Goal: Task Accomplishment & Management: Manage account settings

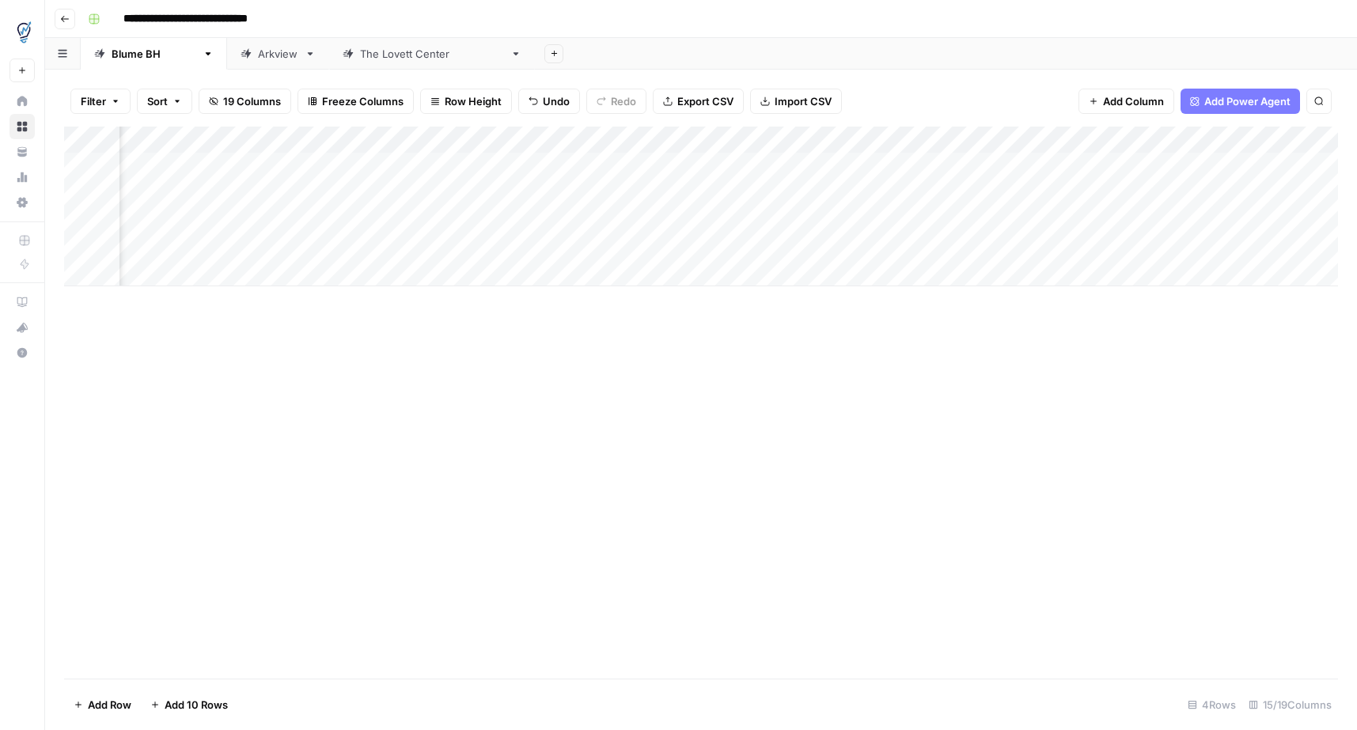
scroll to position [0, 1327]
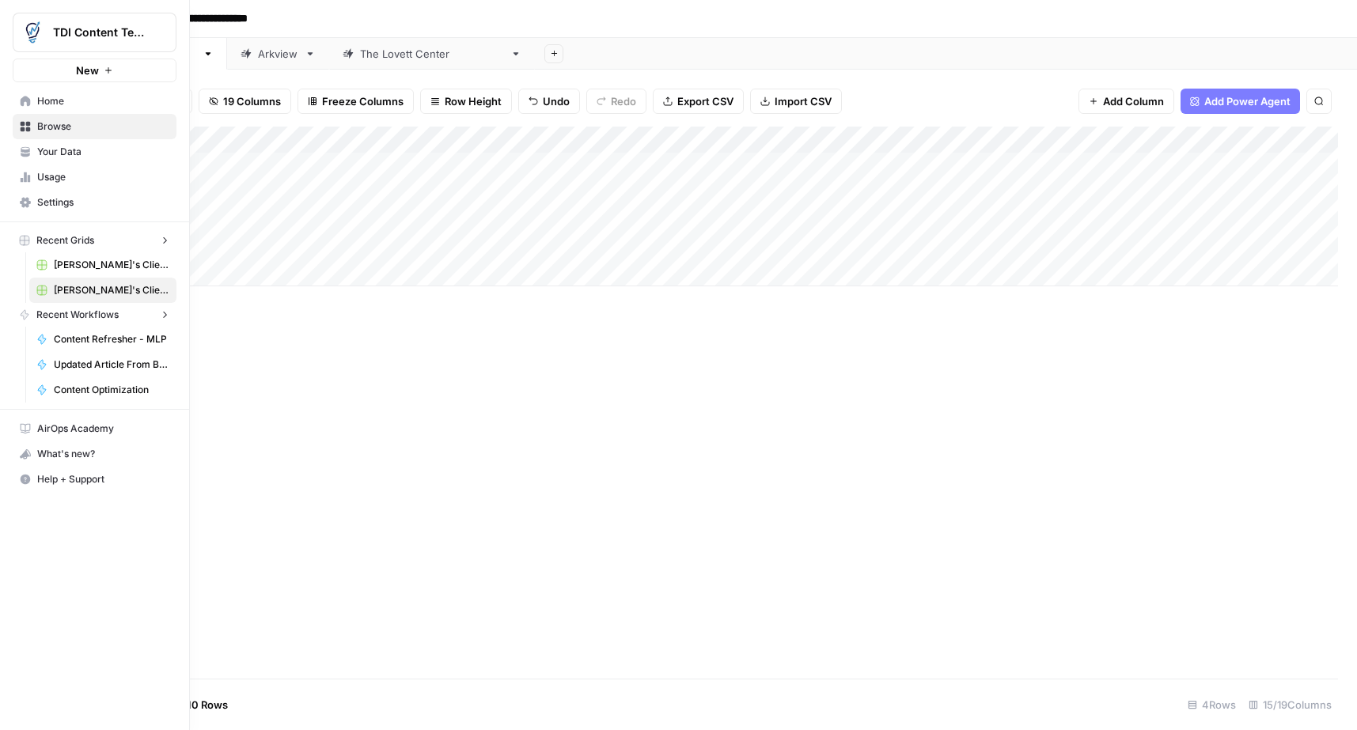
click at [26, 127] on icon at bounding box center [26, 127] width 10 height 10
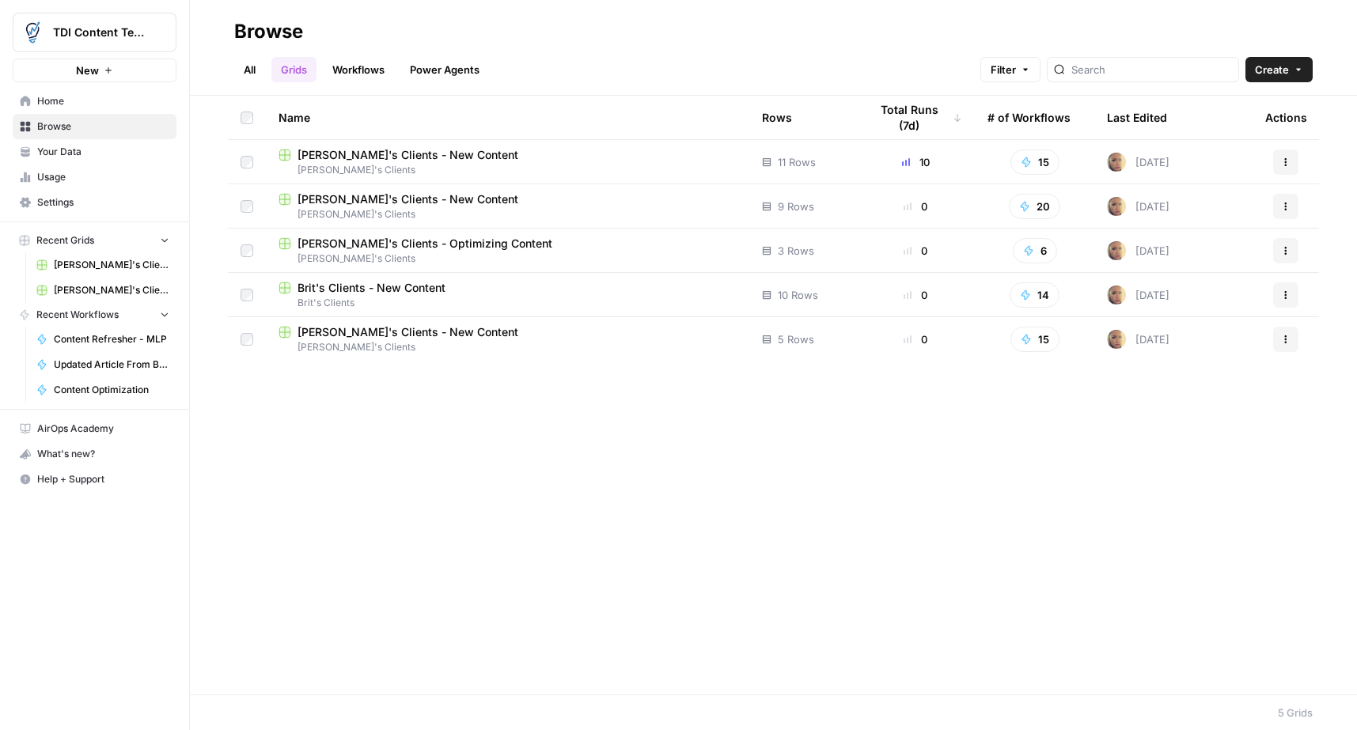
click at [69, 122] on span "Browse" at bounding box center [103, 126] width 132 height 14
click at [67, 147] on span "Your Data" at bounding box center [103, 152] width 132 height 14
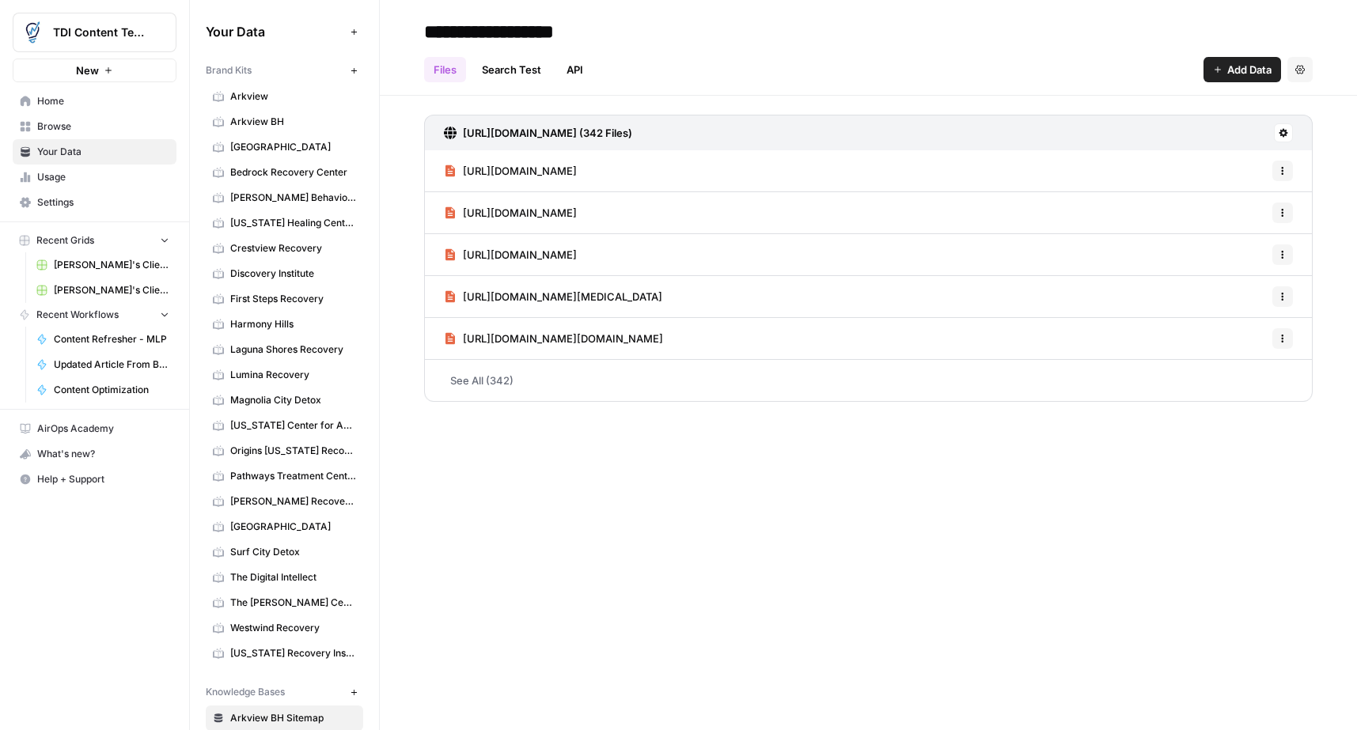
click at [280, 634] on span "Westwind Recovery" at bounding box center [293, 628] width 126 height 14
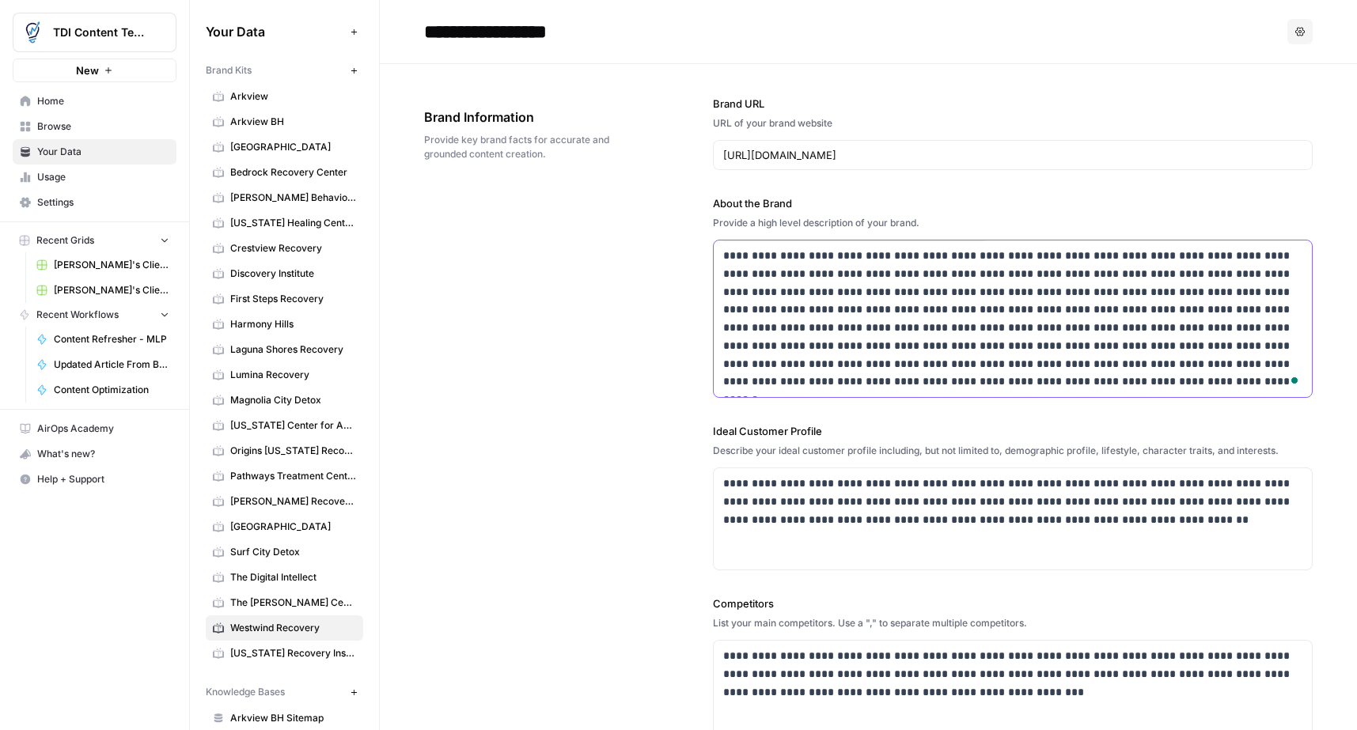
drag, startPoint x: 718, startPoint y: 364, endPoint x: 712, endPoint y: 240, distance: 123.6
click at [711, 240] on div "**********" at bounding box center [868, 506] width 888 height 884
drag, startPoint x: 831, startPoint y: 430, endPoint x: 689, endPoint y: 428, distance: 141.6
click at [689, 428] on div "**********" at bounding box center [868, 506] width 888 height 884
copy label "Ideal Customer Profile"
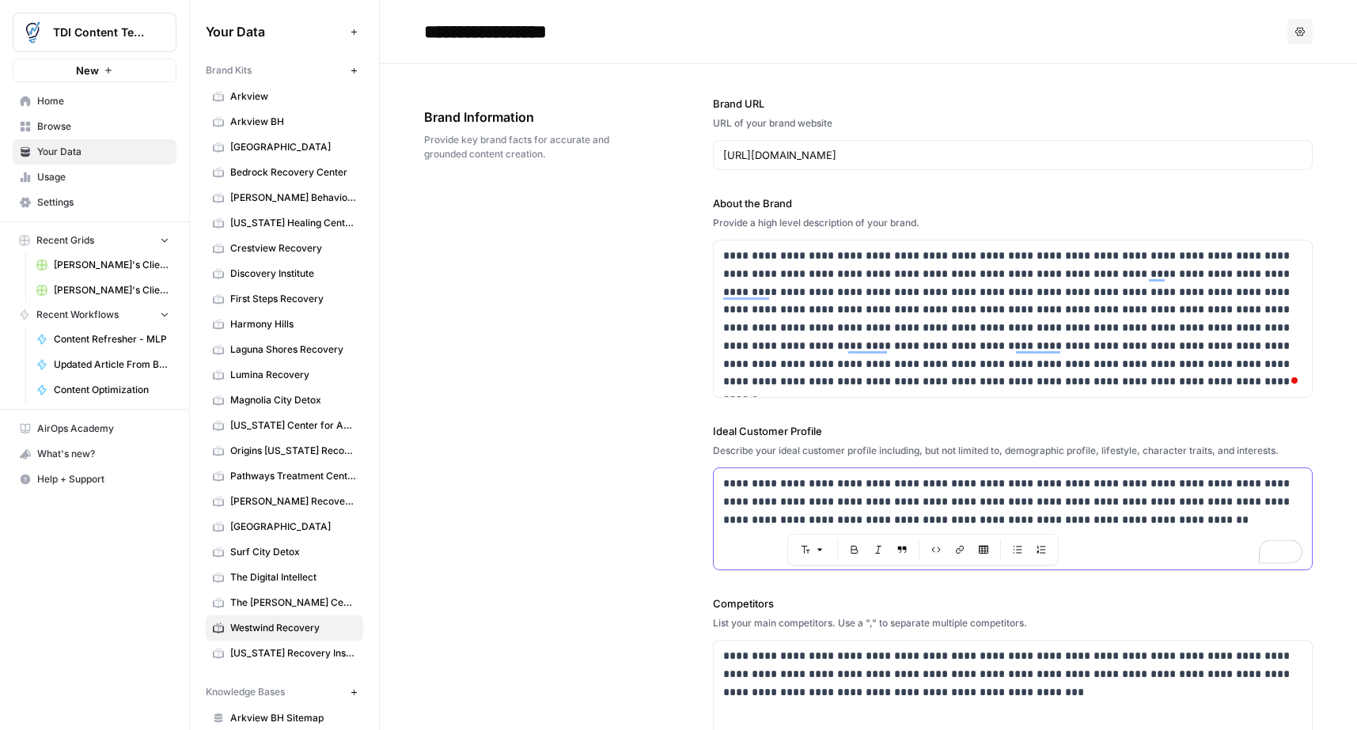
drag, startPoint x: 1131, startPoint y: 517, endPoint x: 725, endPoint y: 502, distance: 406.8
click at [721, 480] on div "**********" at bounding box center [1012, 518] width 598 height 101
copy p "**********"
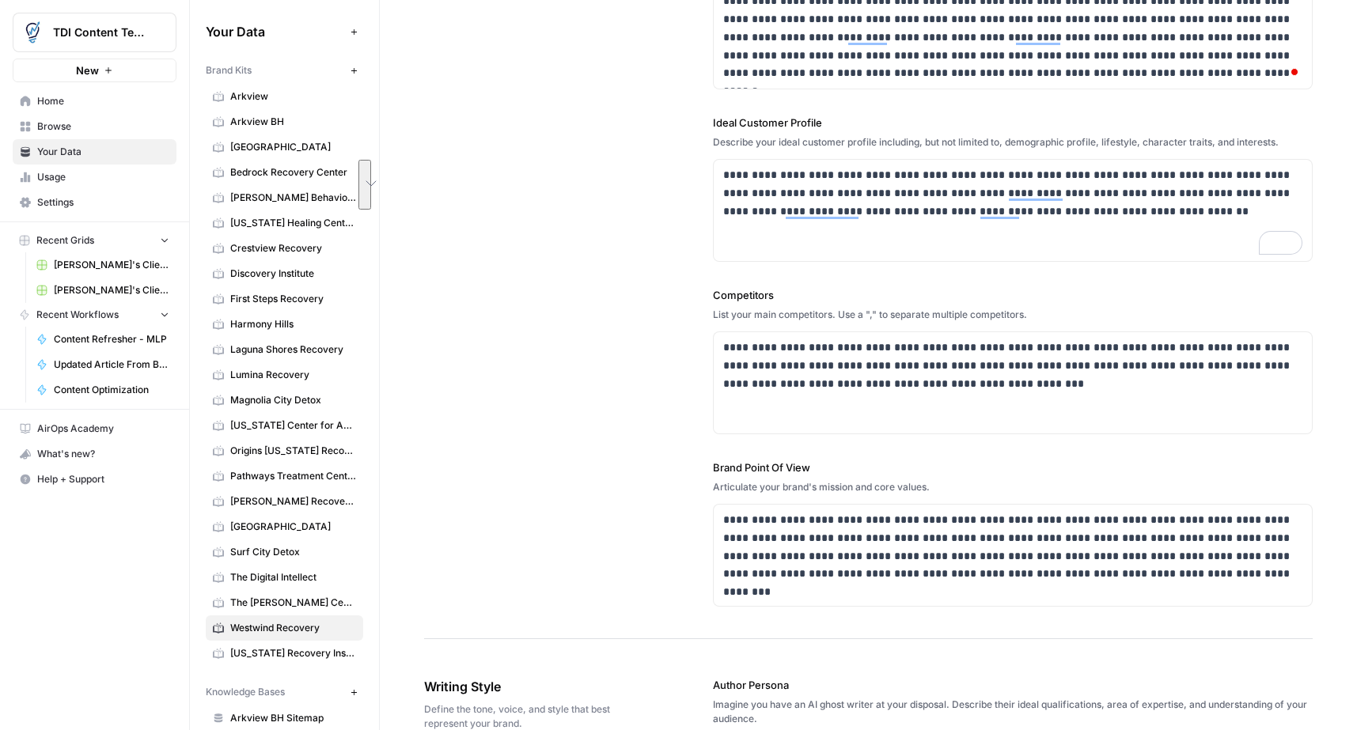
scroll to position [312, 0]
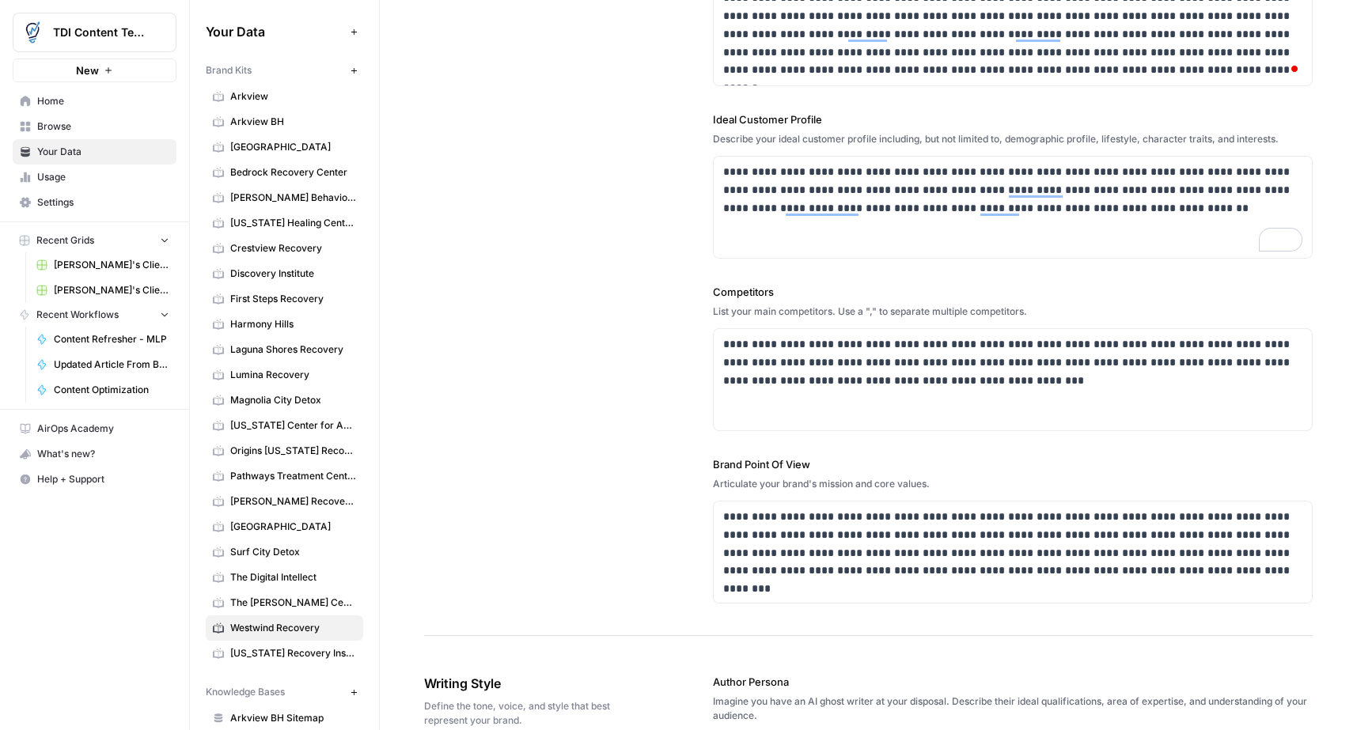
drag, startPoint x: 778, startPoint y: 296, endPoint x: 703, endPoint y: 297, distance: 75.2
click at [703, 297] on div "**********" at bounding box center [868, 194] width 888 height 884
copy label "Competitors"
click at [974, 389] on div "**********" at bounding box center [1012, 379] width 598 height 101
drag, startPoint x: 973, startPoint y: 388, endPoint x: 718, endPoint y: 349, distance: 257.6
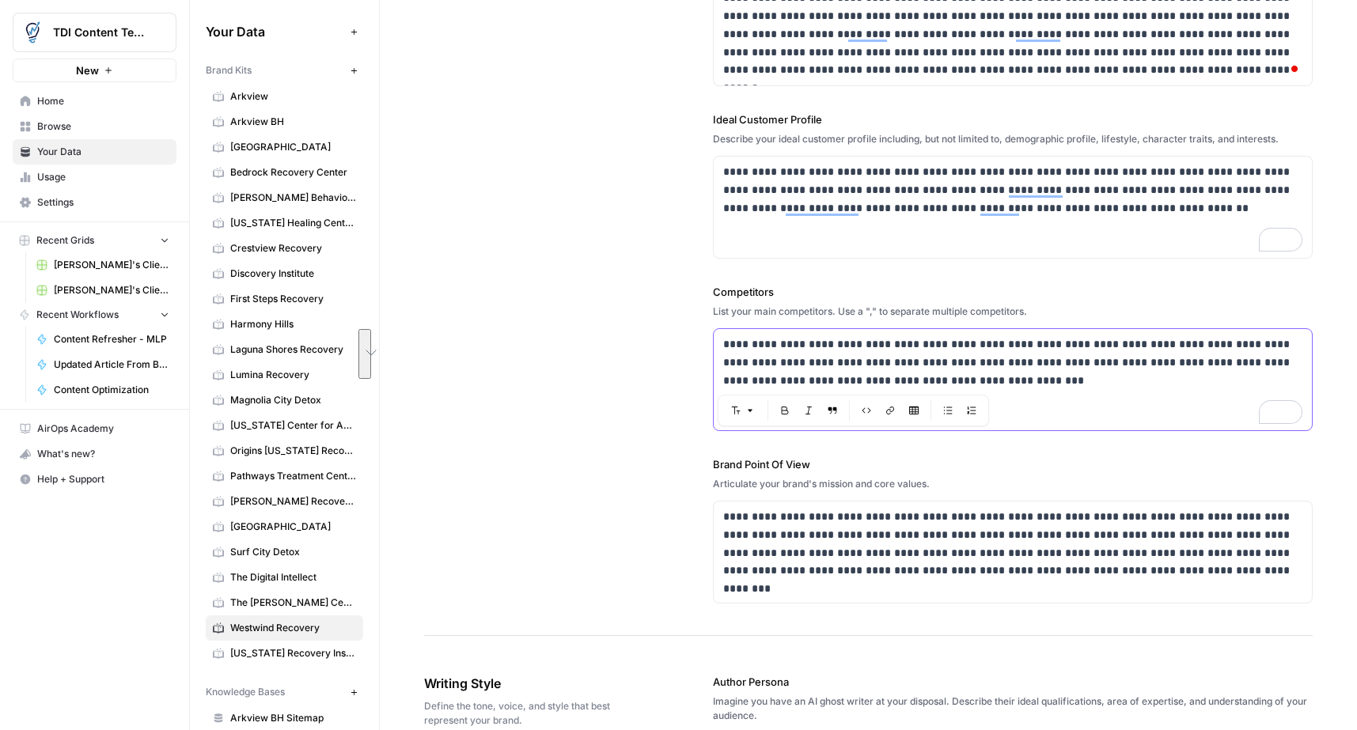
click at [718, 349] on div "**********" at bounding box center [1012, 379] width 598 height 101
drag, startPoint x: 974, startPoint y: 388, endPoint x: 983, endPoint y: 388, distance: 9.5
click at [976, 388] on p "**********" at bounding box center [1012, 362] width 579 height 54
drag, startPoint x: 986, startPoint y: 388, endPoint x: 694, endPoint y: 326, distance: 297.6
click at [694, 326] on div "**********" at bounding box center [868, 194] width 888 height 884
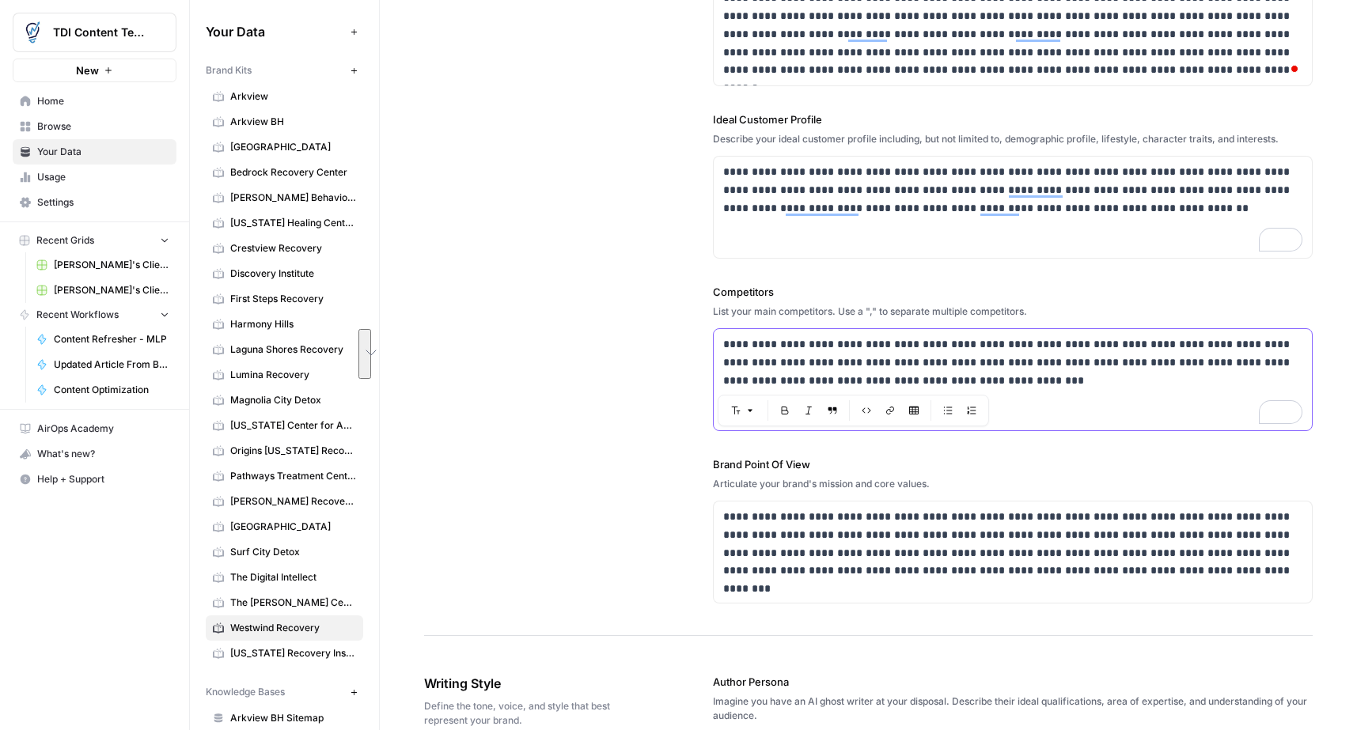
copy p "**********"
drag, startPoint x: 823, startPoint y: 460, endPoint x: 700, endPoint y: 469, distance: 123.0
click at [700, 469] on div "**********" at bounding box center [868, 194] width 888 height 884
copy label "Brand Point Of View"
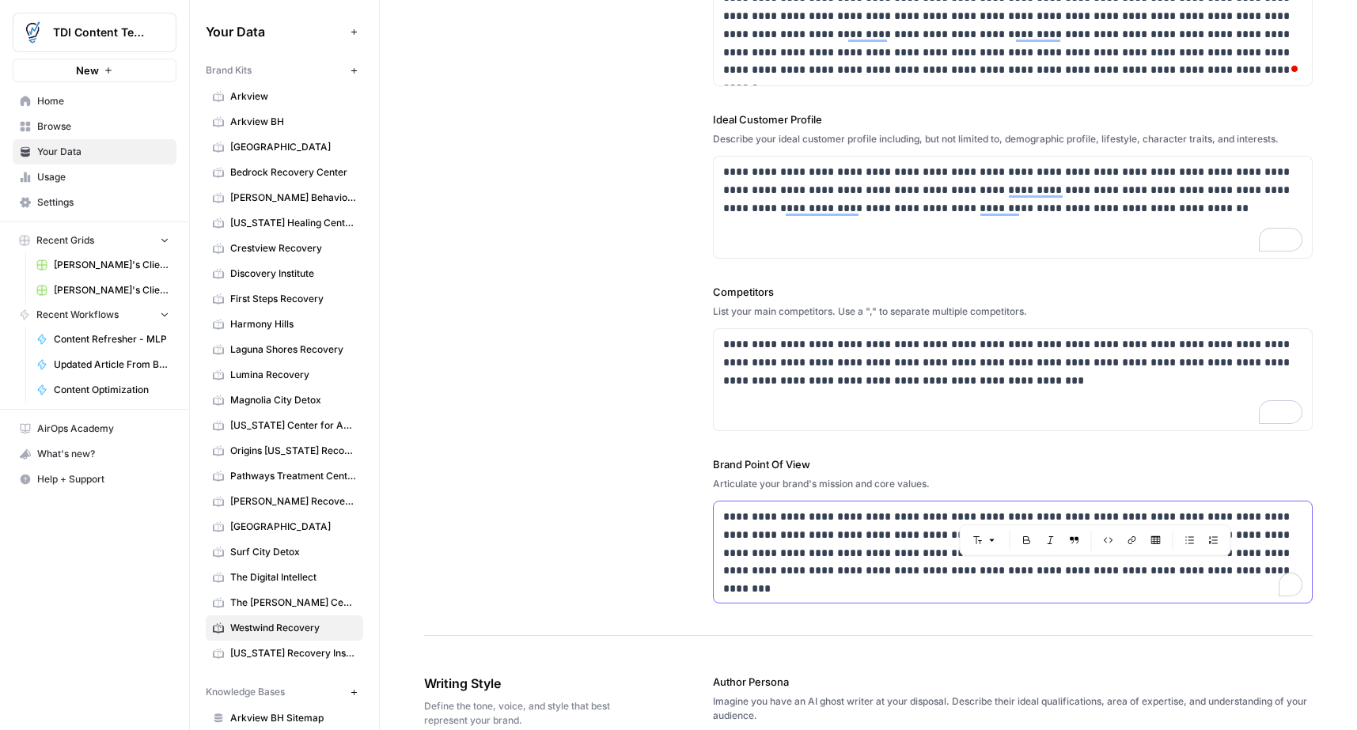
drag, startPoint x: 1059, startPoint y: 573, endPoint x: 708, endPoint y: 516, distance: 355.9
click at [705, 516] on div "**********" at bounding box center [868, 194] width 888 height 884
copy p "**********"
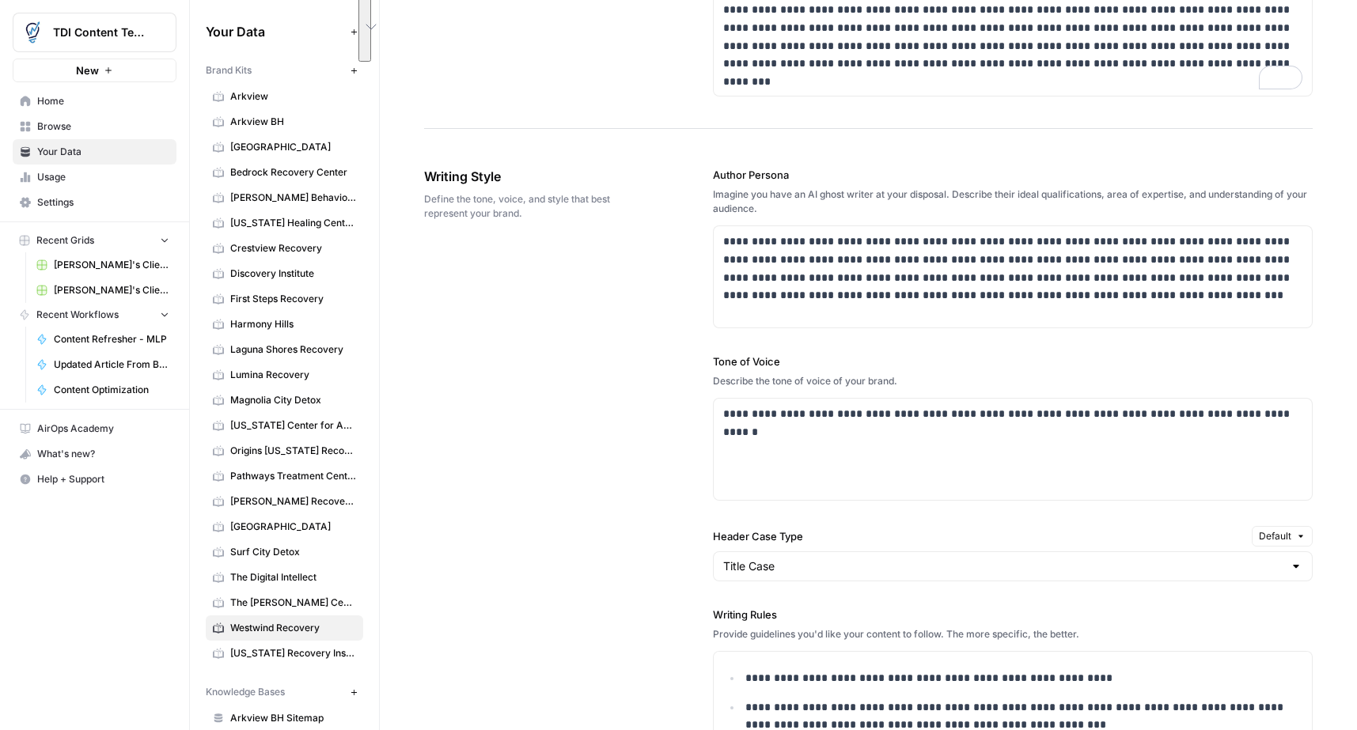
scroll to position [909, 0]
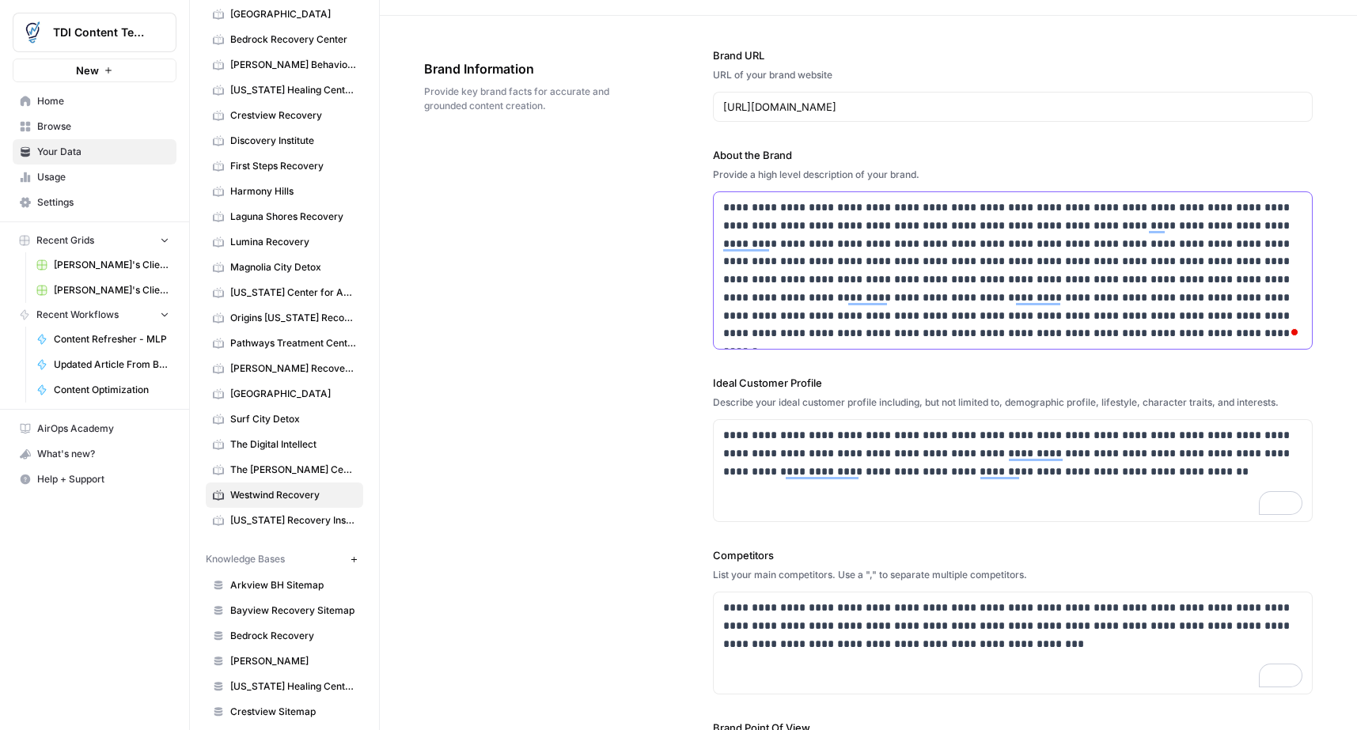
click at [846, 214] on p "**********" at bounding box center [1012, 271] width 579 height 144
drag, startPoint x: 829, startPoint y: 441, endPoint x: 862, endPoint y: 453, distance: 35.6
click at [829, 441] on p "**********" at bounding box center [1012, 453] width 579 height 54
drag, startPoint x: 765, startPoint y: 472, endPoint x: 785, endPoint y: 487, distance: 25.5
click at [765, 472] on p "**********" at bounding box center [1012, 453] width 579 height 54
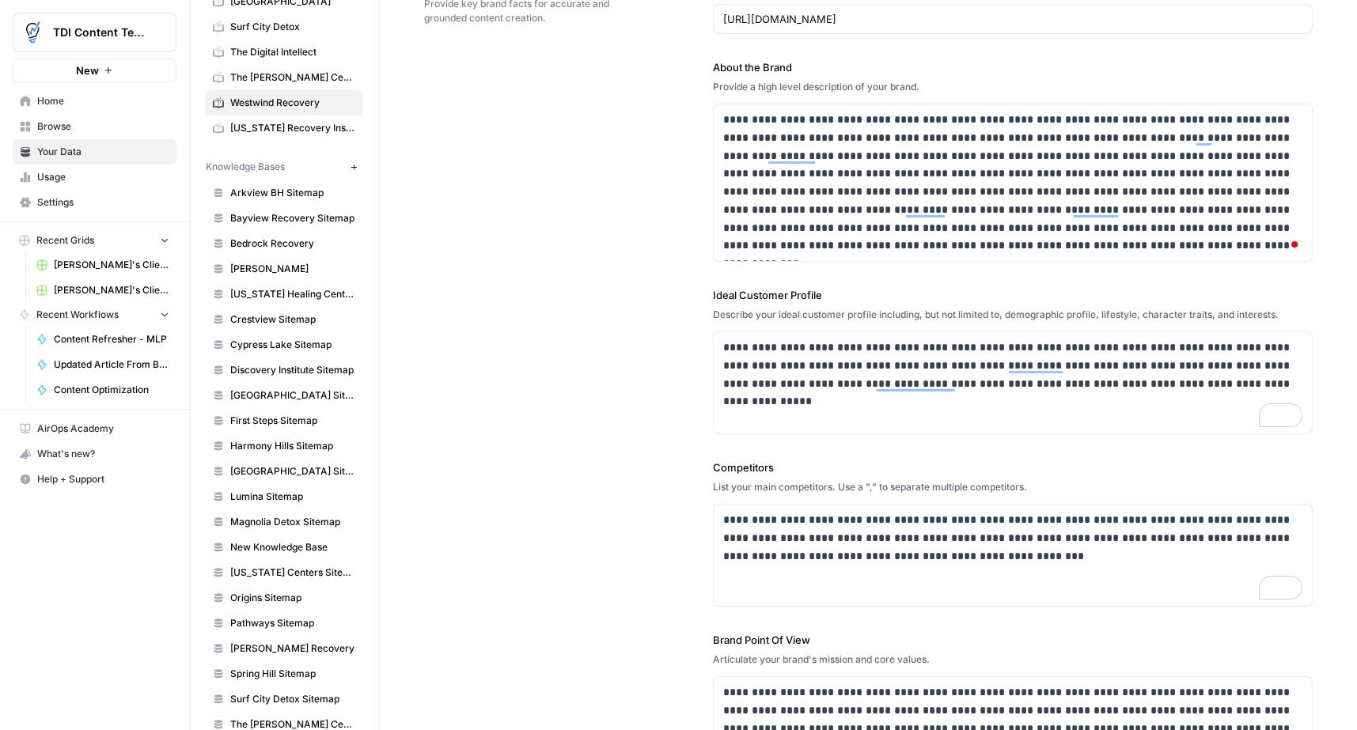
scroll to position [602, 0]
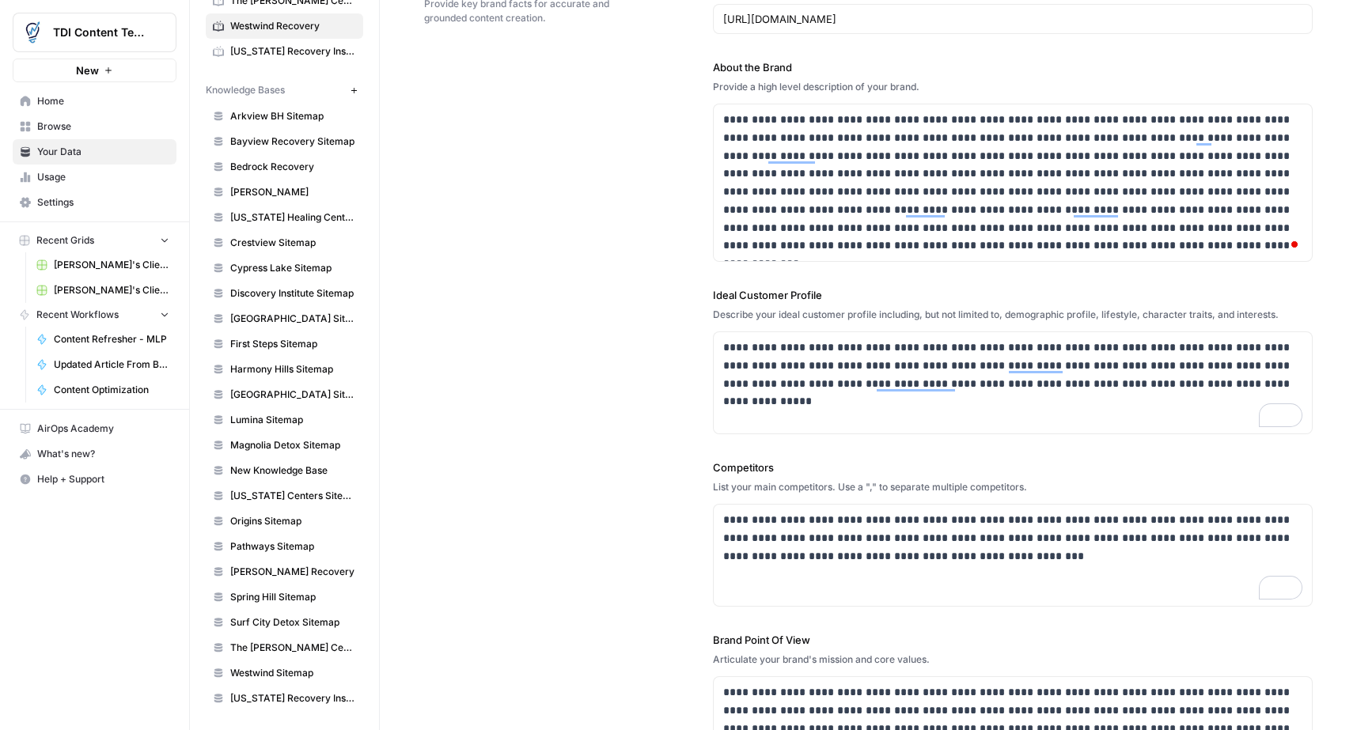
click at [293, 322] on span "[GEOGRAPHIC_DATA] Sitemap" at bounding box center [293, 319] width 126 height 14
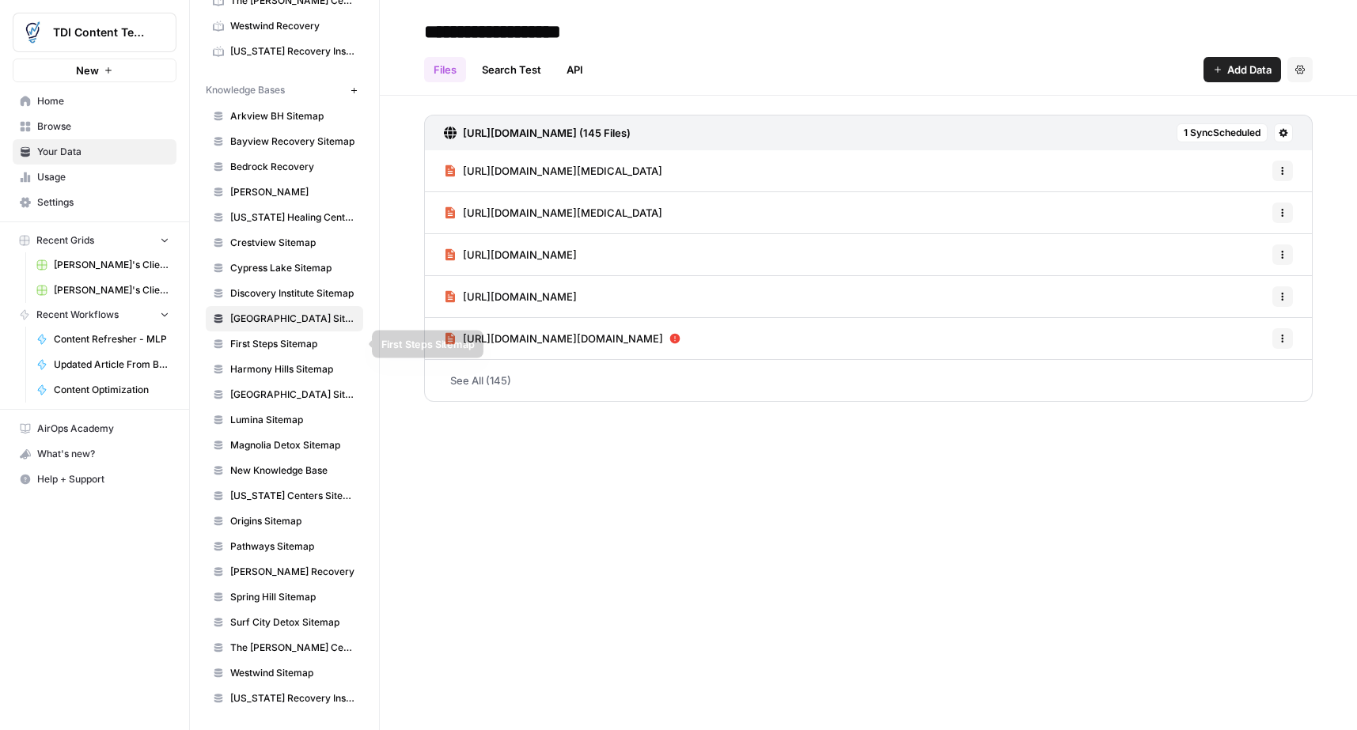
click at [309, 339] on span "First Steps Sitemap" at bounding box center [293, 344] width 126 height 14
click at [302, 370] on span "Harmony Hills Sitemap" at bounding box center [293, 369] width 126 height 14
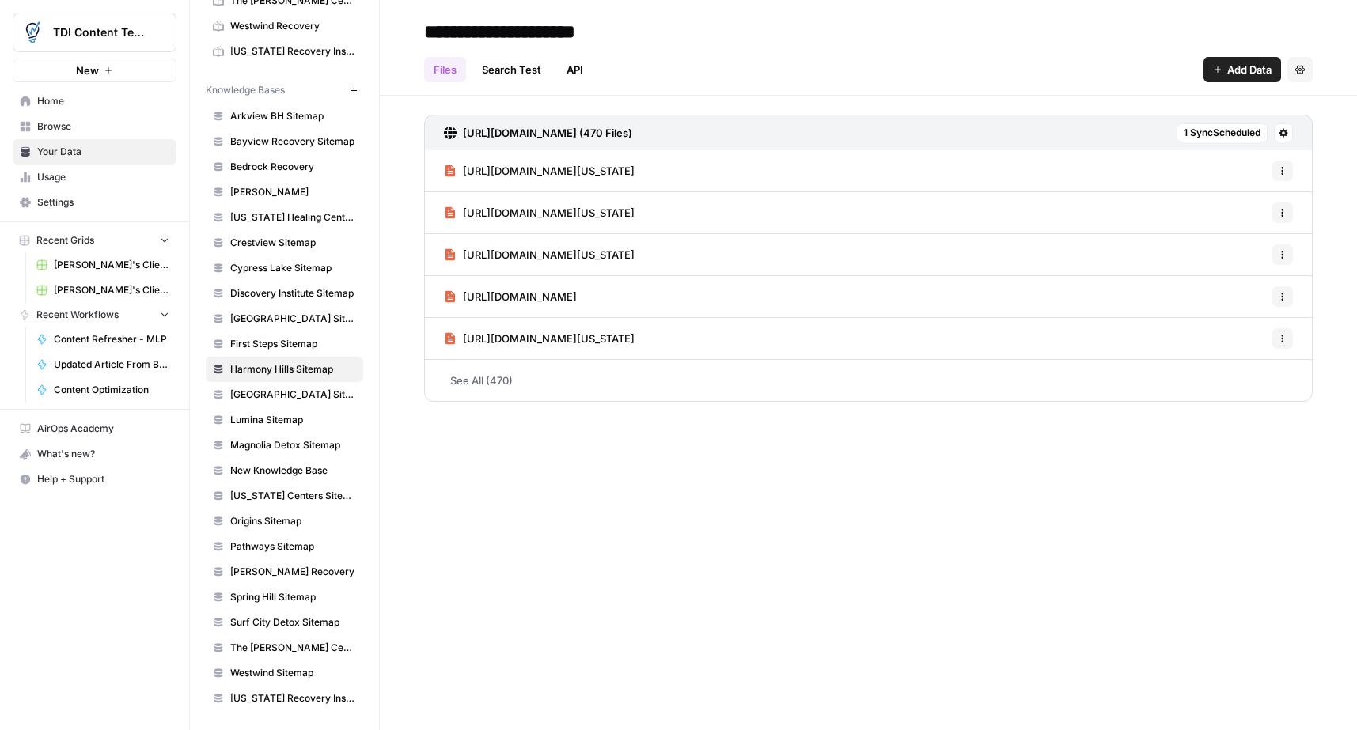
click at [282, 396] on span "[GEOGRAPHIC_DATA] Sitemap" at bounding box center [293, 395] width 126 height 14
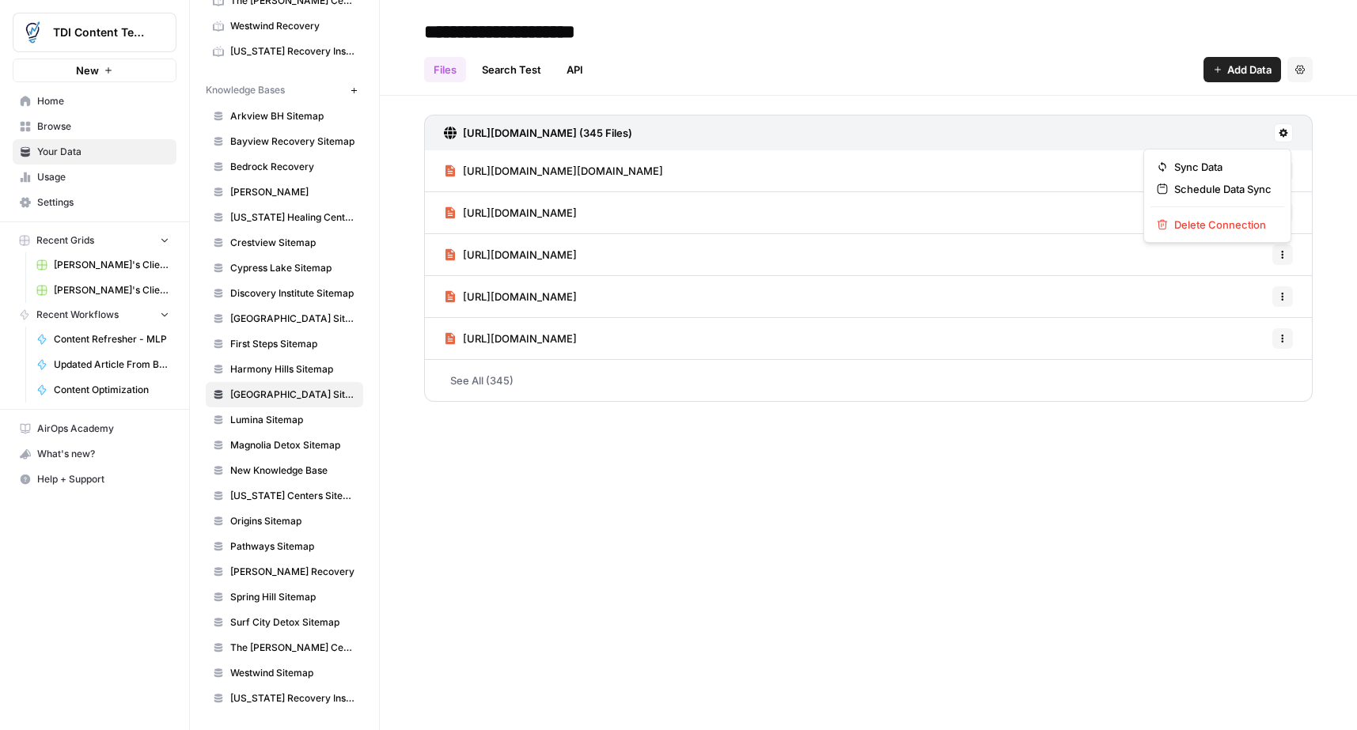
click at [1280, 132] on icon at bounding box center [1283, 133] width 9 height 9
click at [1249, 184] on span "Schedule Data Sync" at bounding box center [1222, 189] width 97 height 16
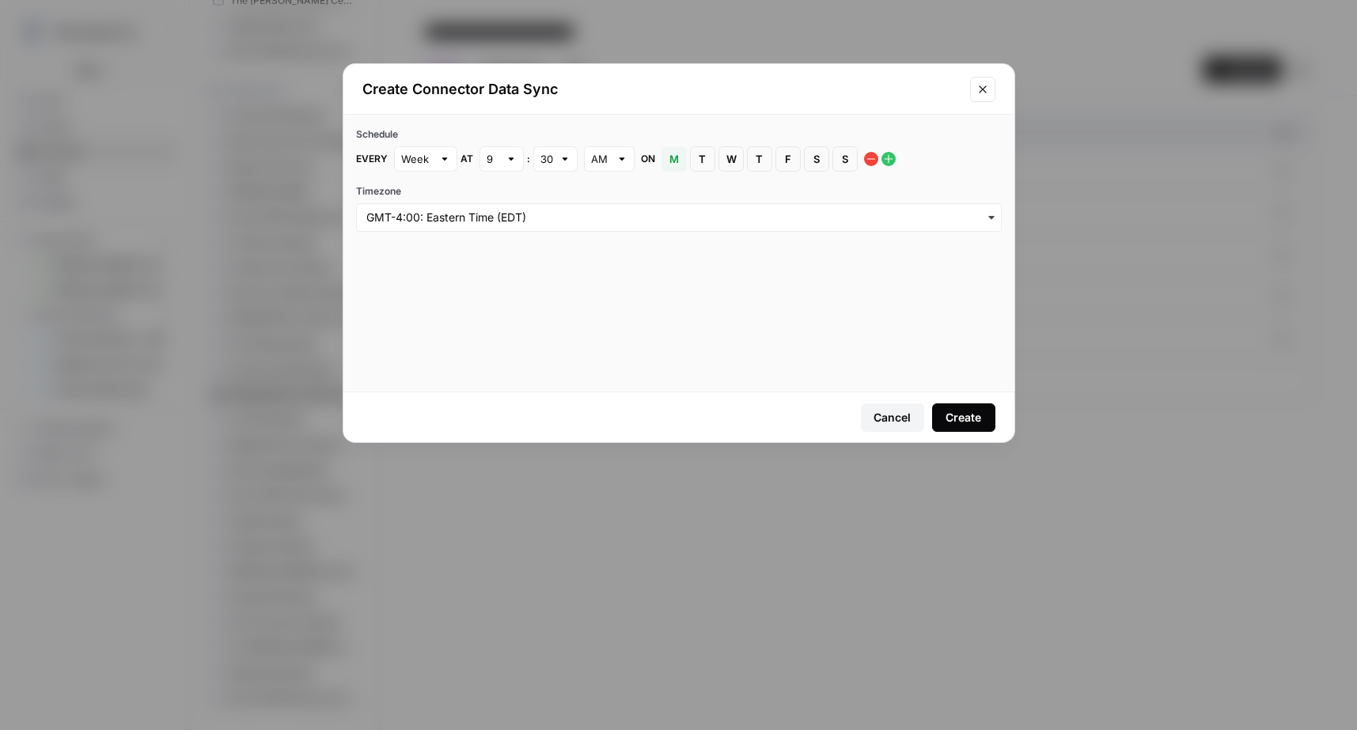
click at [840, 160] on span "S" at bounding box center [844, 159] width 9 height 16
click at [498, 161] on div "9" at bounding box center [501, 158] width 44 height 25
click at [497, 246] on span "3" at bounding box center [497, 241] width 11 height 16
type input "3"
click at [979, 418] on div "Create" at bounding box center [963, 418] width 36 height 16
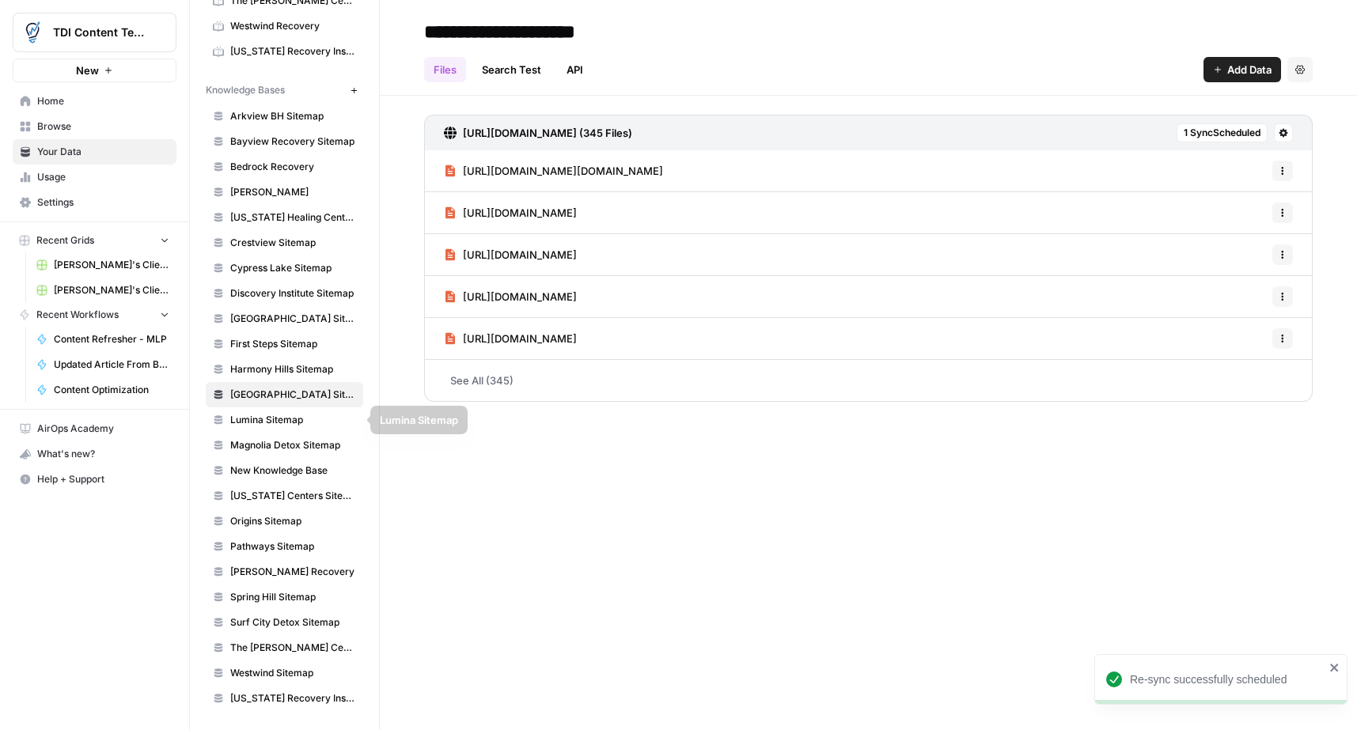
click at [296, 428] on link "Lumina Sitemap" at bounding box center [284, 419] width 157 height 25
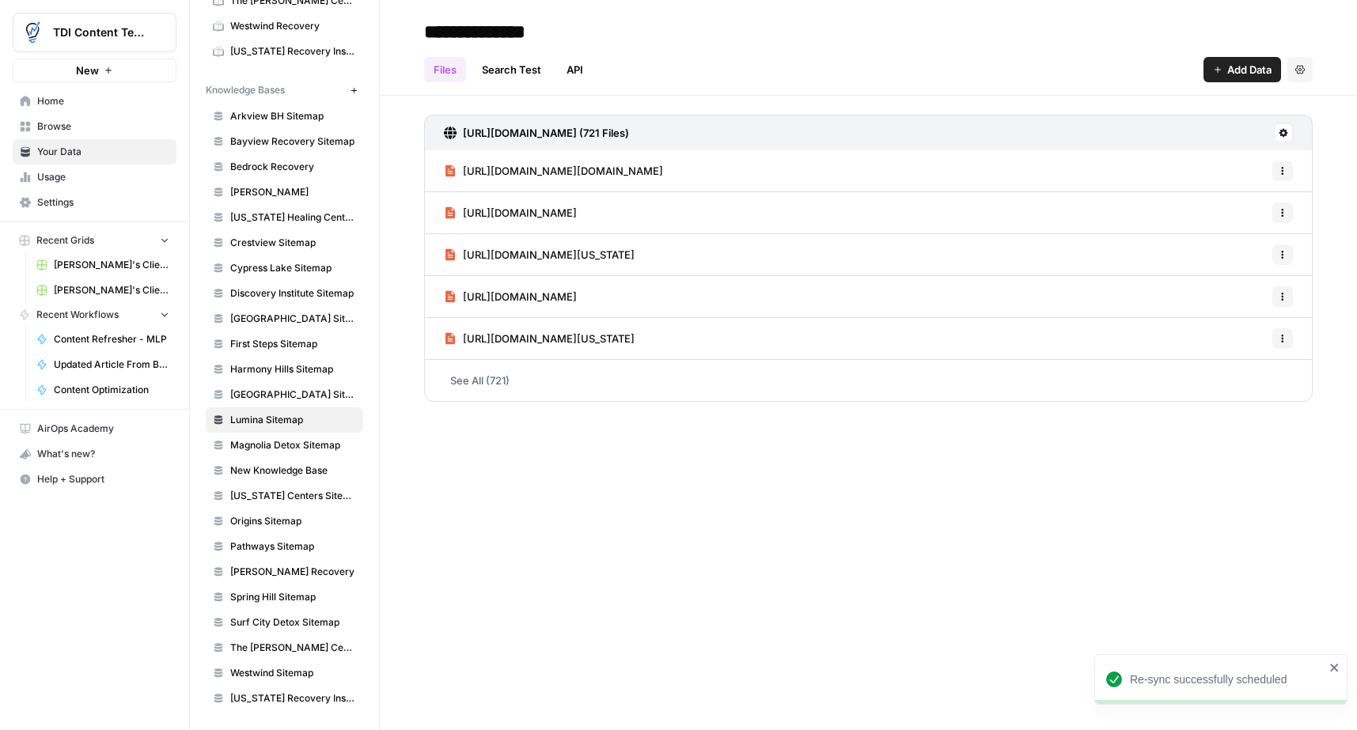
click at [1280, 134] on icon at bounding box center [1282, 132] width 9 height 9
click at [1243, 185] on span "Schedule Data Sync" at bounding box center [1222, 189] width 97 height 16
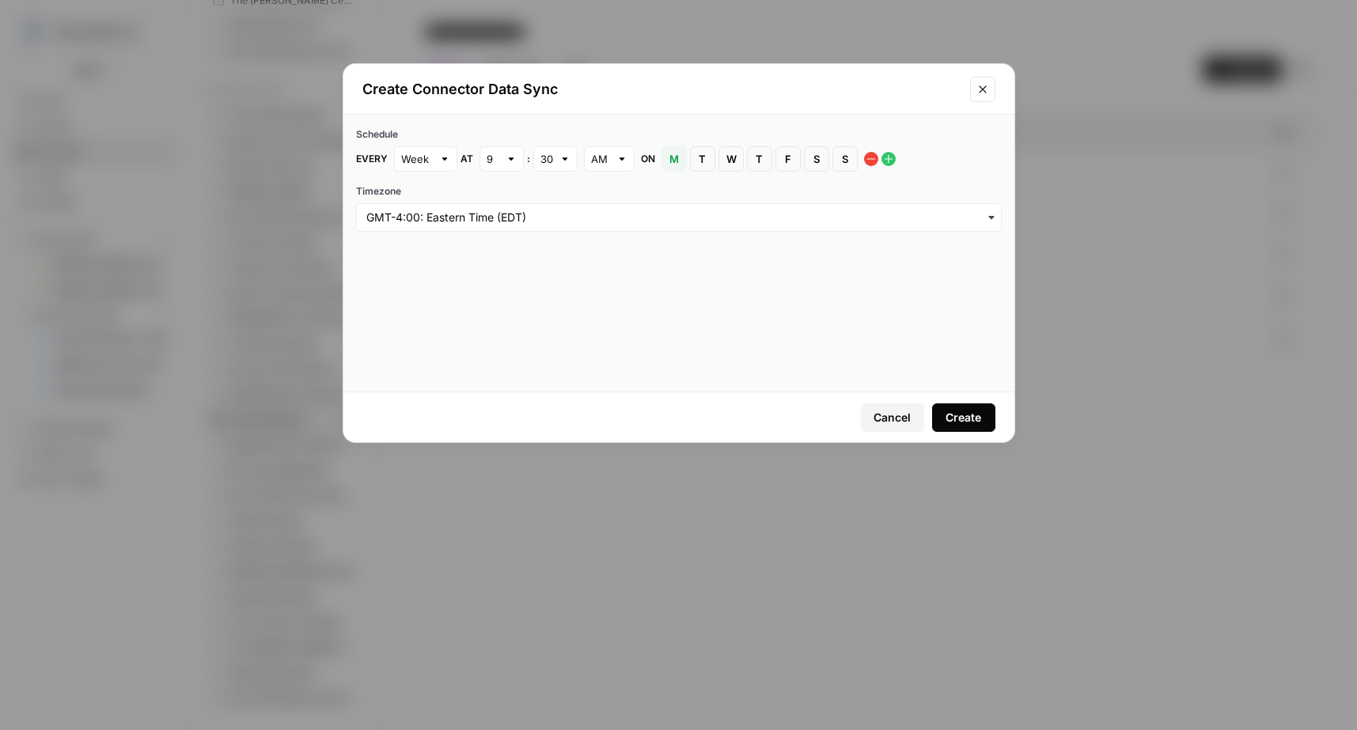
click at [842, 153] on span "S" at bounding box center [844, 159] width 9 height 16
click at [503, 156] on div "9" at bounding box center [501, 158] width 44 height 25
click at [501, 252] on button "4" at bounding box center [501, 263] width 30 height 22
type input "4"
click at [974, 419] on div "Create" at bounding box center [963, 418] width 36 height 16
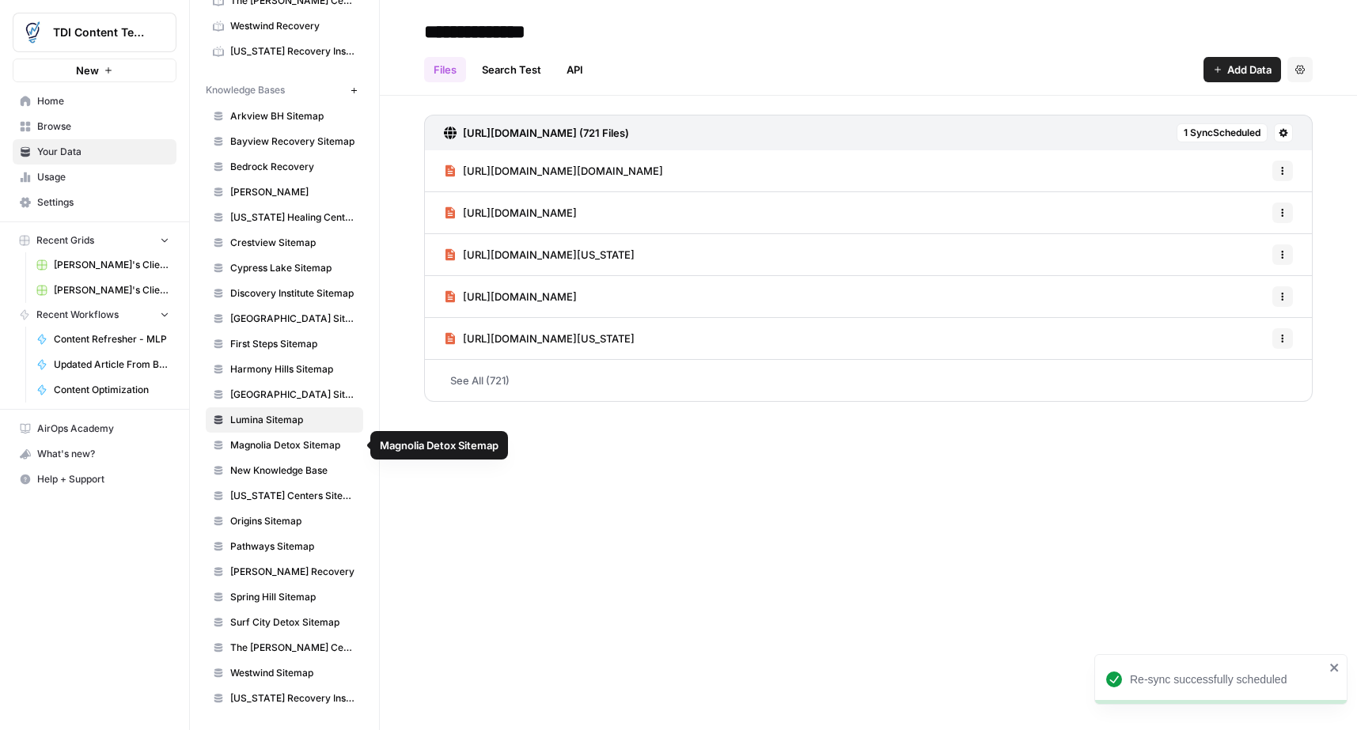
click at [274, 449] on span "Magnolia Detox Sitemap" at bounding box center [293, 445] width 126 height 14
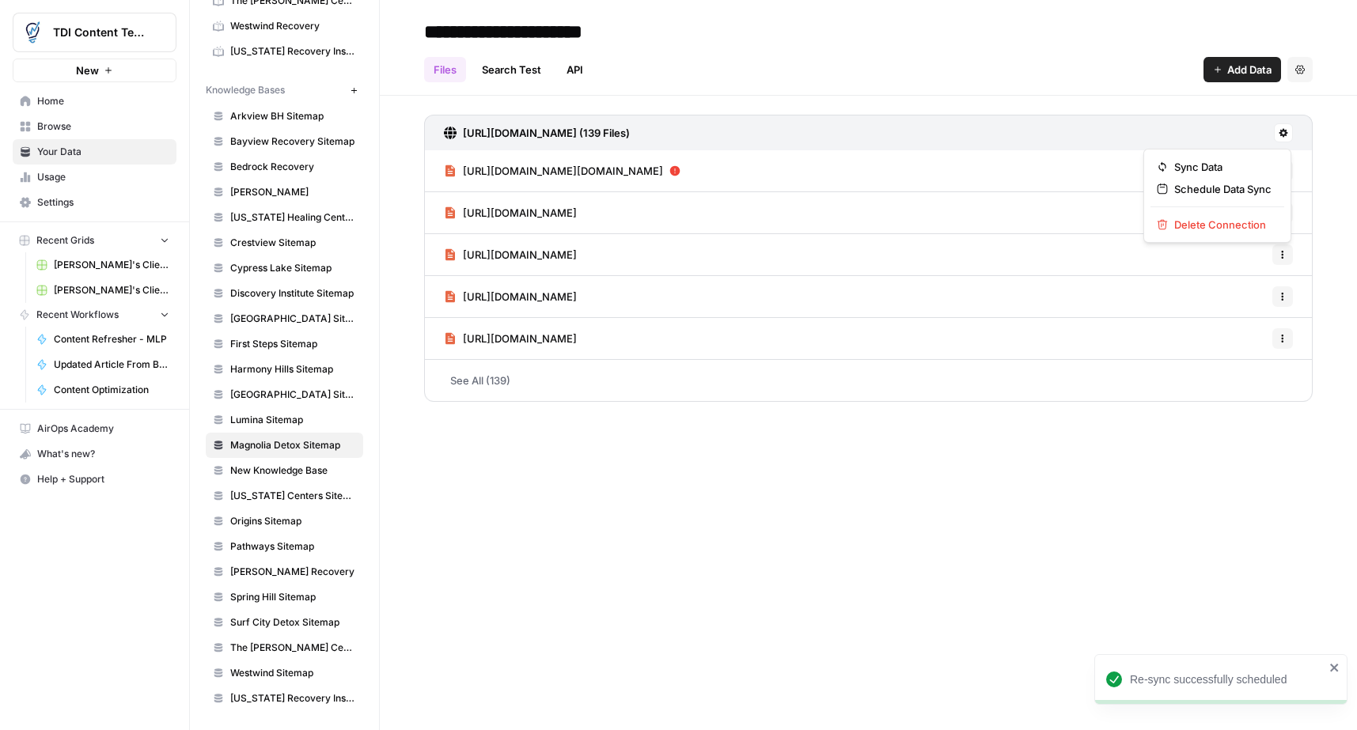
click at [1281, 131] on icon at bounding box center [1283, 133] width 9 height 9
click at [1243, 184] on span "Schedule Data Sync" at bounding box center [1222, 189] width 97 height 16
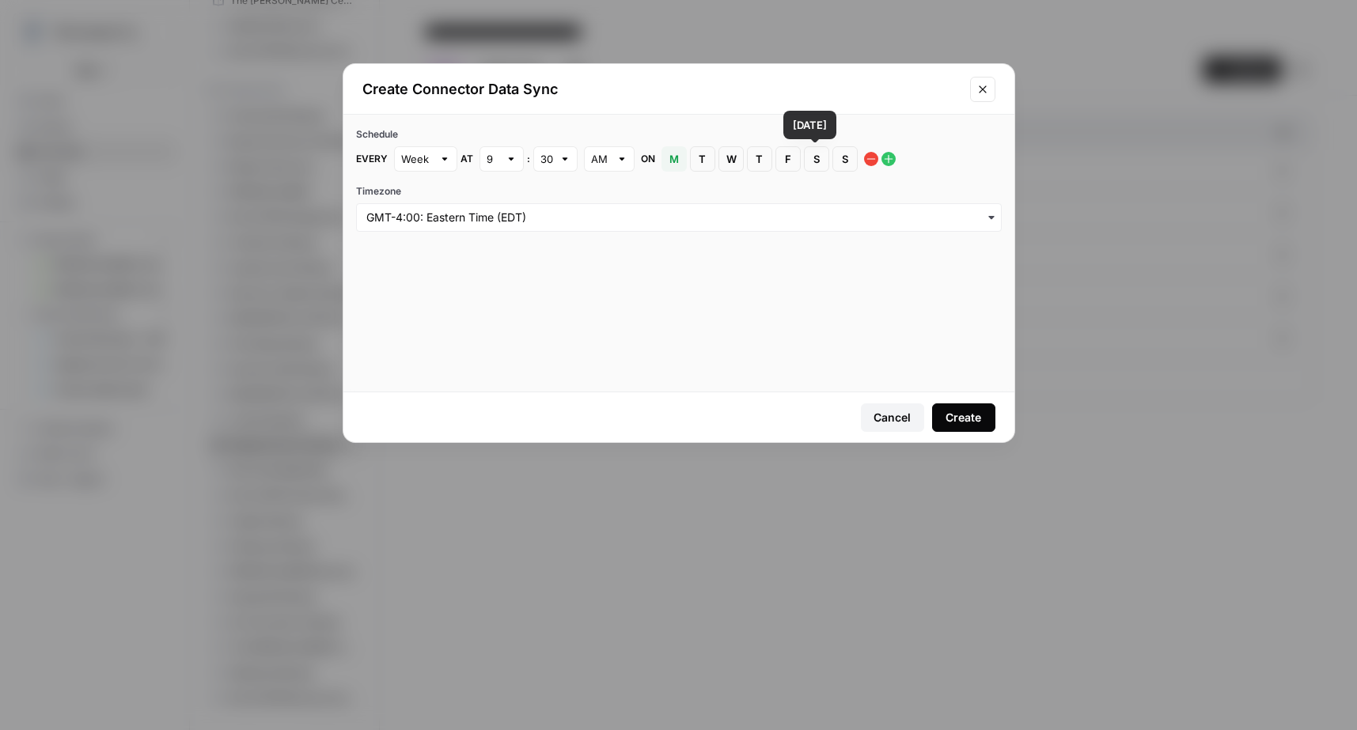
click at [840, 160] on span "S" at bounding box center [844, 159] width 9 height 16
click at [505, 162] on div at bounding box center [510, 159] width 11 height 16
click at [510, 280] on button "5" at bounding box center [501, 285] width 30 height 22
type input "5"
click at [957, 416] on div "Create" at bounding box center [963, 418] width 36 height 16
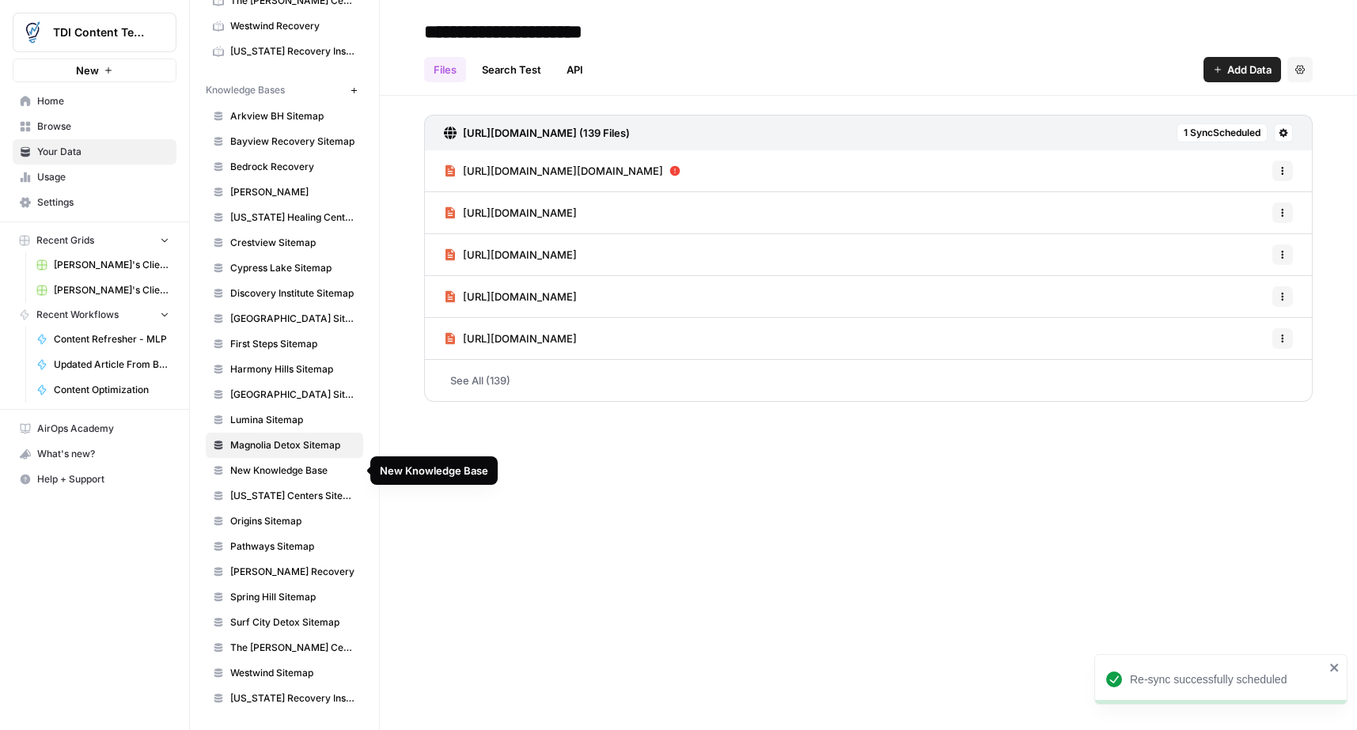
click at [319, 465] on span "New Knowledge Base" at bounding box center [293, 471] width 126 height 14
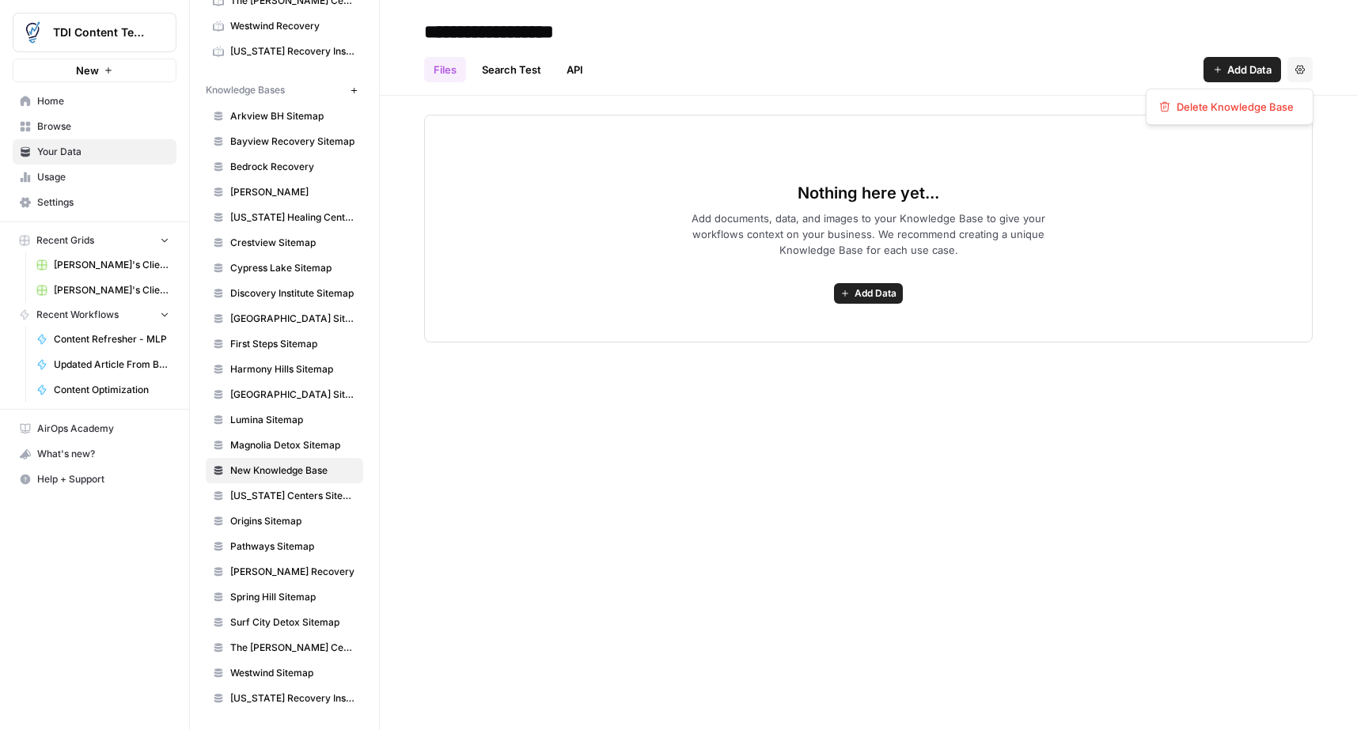
click at [1308, 74] on button "Settings" at bounding box center [1299, 69] width 25 height 25
click at [1288, 100] on span "Delete Knowledge Base" at bounding box center [1234, 107] width 117 height 16
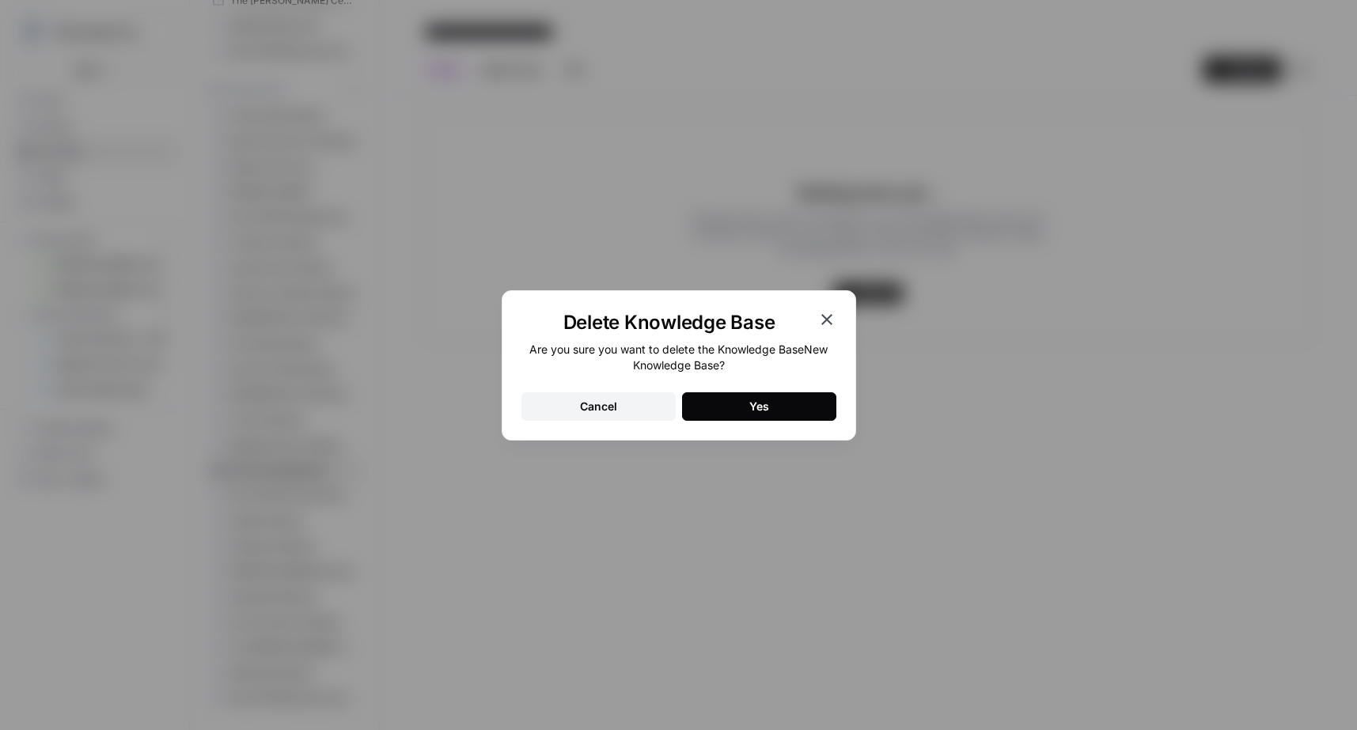
click at [752, 399] on div "Yes" at bounding box center [759, 407] width 20 height 16
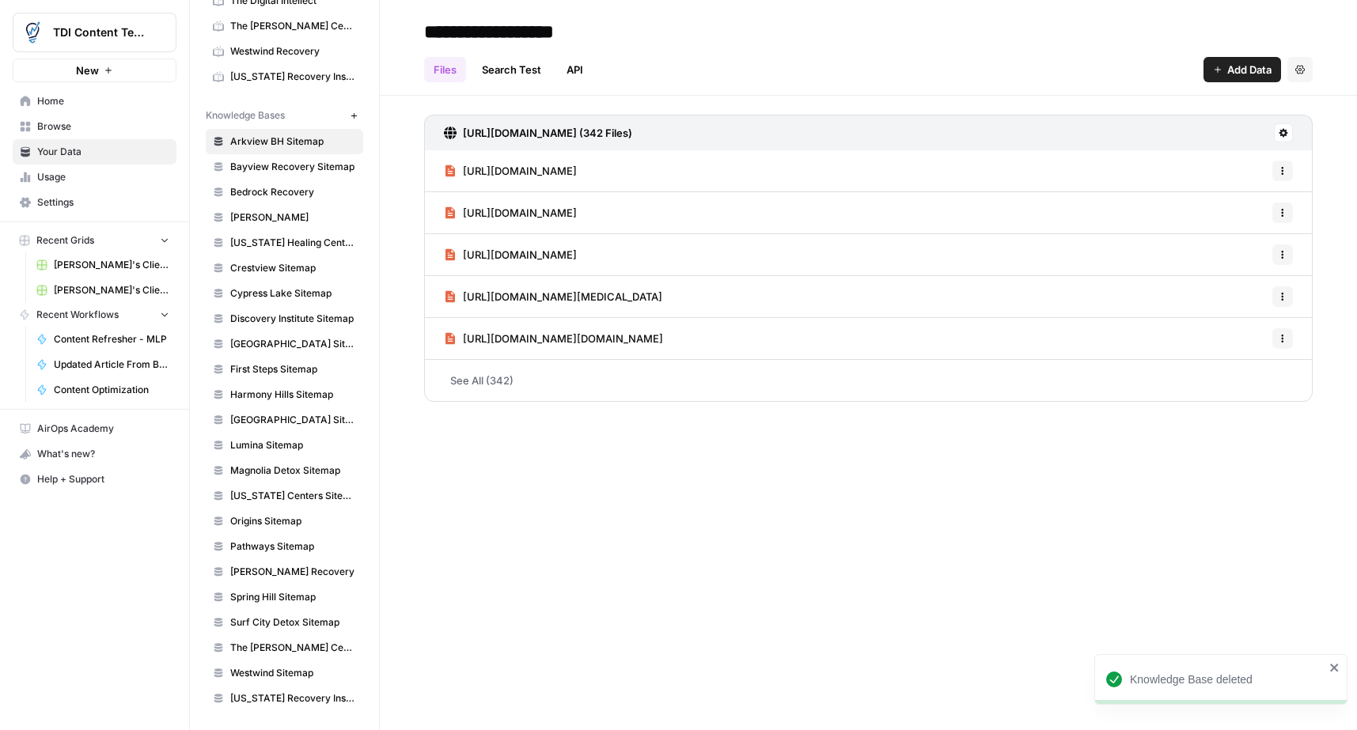
click at [281, 486] on link "[US_STATE] Centers Sitemap" at bounding box center [284, 495] width 157 height 25
click at [290, 465] on span "Magnolia Detox Sitemap" at bounding box center [293, 471] width 126 height 14
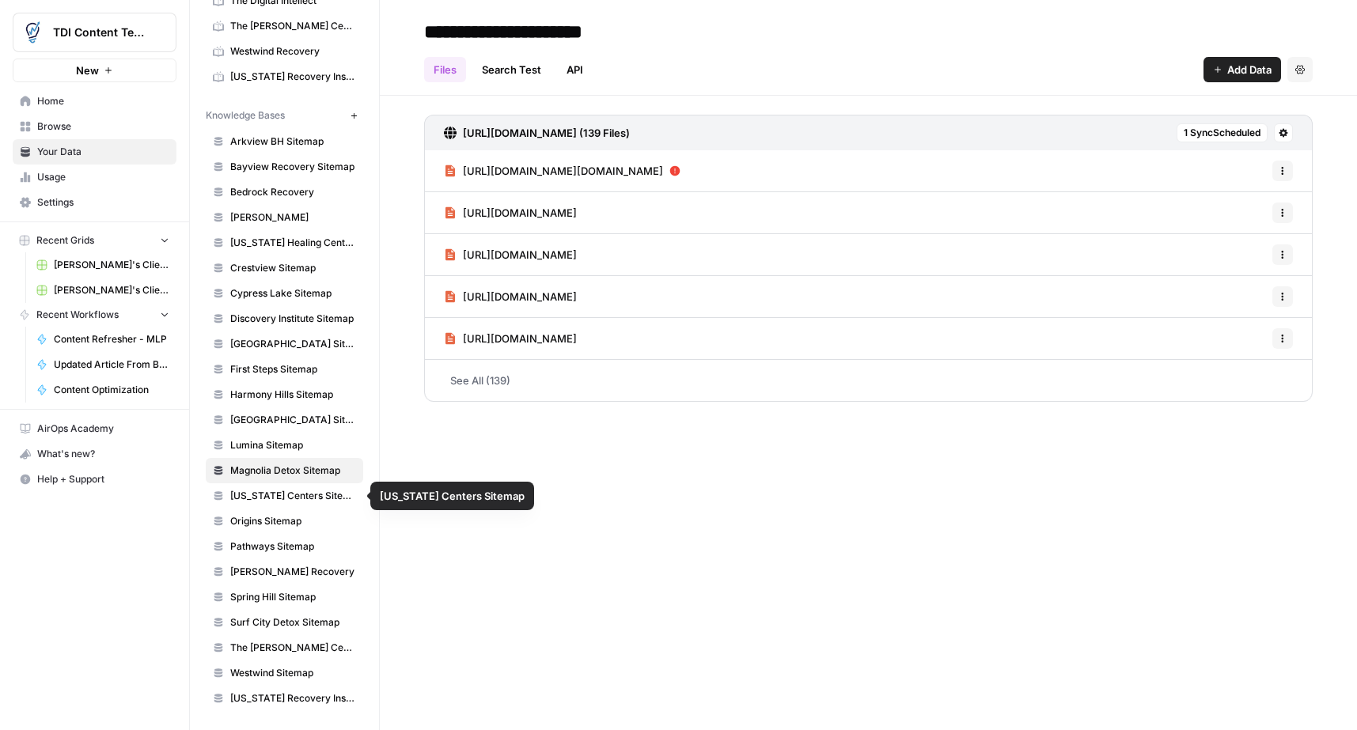
click at [268, 498] on span "[US_STATE] Centers Sitemap" at bounding box center [293, 496] width 126 height 14
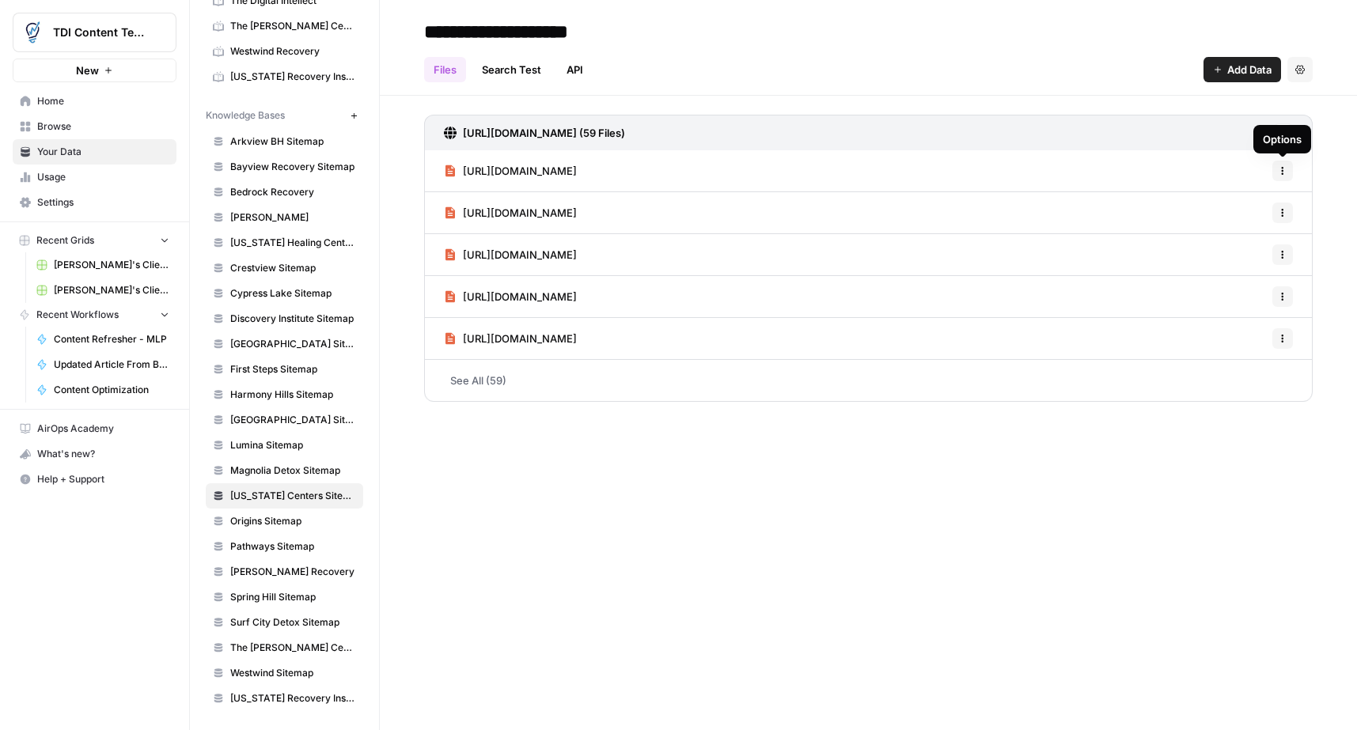
click at [1281, 135] on div "Options" at bounding box center [1281, 139] width 39 height 16
click at [1283, 131] on icon at bounding box center [1283, 133] width 9 height 9
click at [1221, 187] on span "Schedule Data Sync" at bounding box center [1222, 189] width 97 height 16
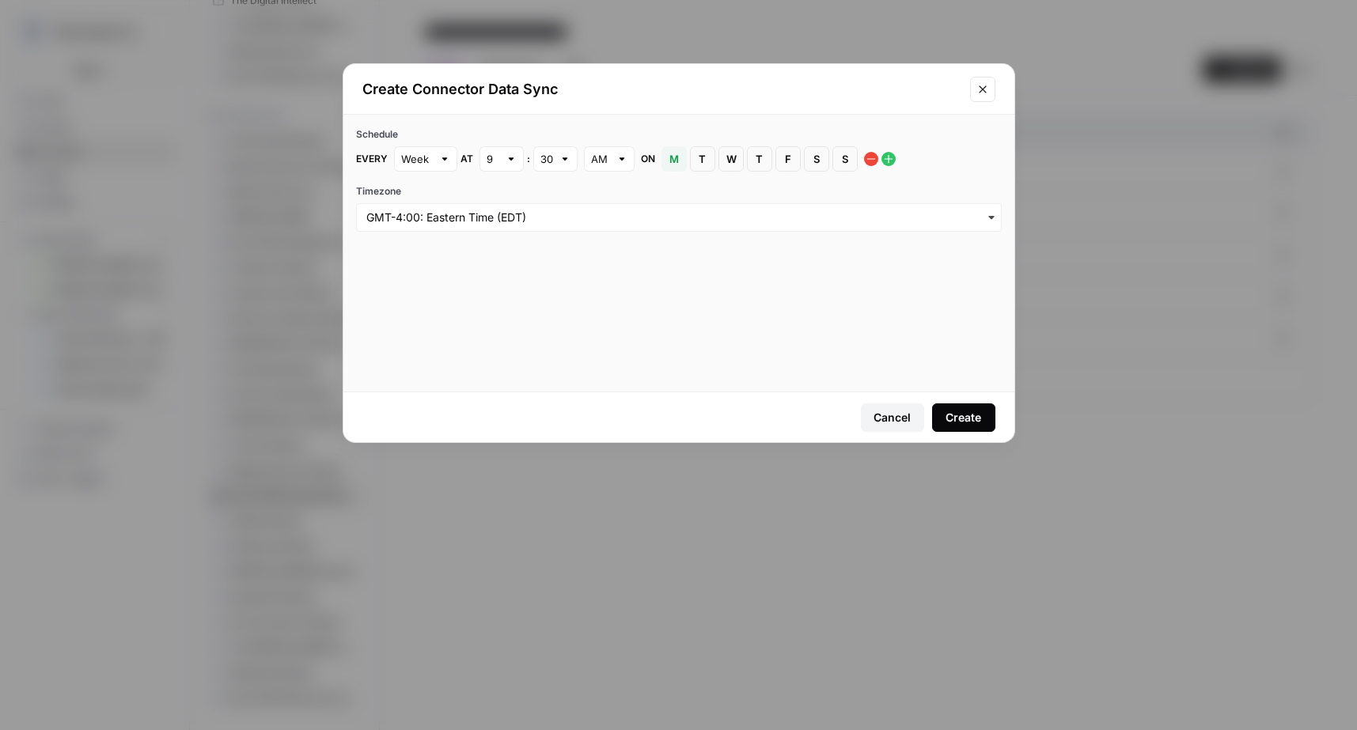
click at [503, 163] on div "9" at bounding box center [501, 158] width 44 height 25
click at [507, 436] on div "12" at bounding box center [500, 440] width 17 height 16
type input "12"
click at [841, 155] on span "S" at bounding box center [844, 159] width 9 height 16
drag, startPoint x: 948, startPoint y: 420, endPoint x: 938, endPoint y: 423, distance: 10.8
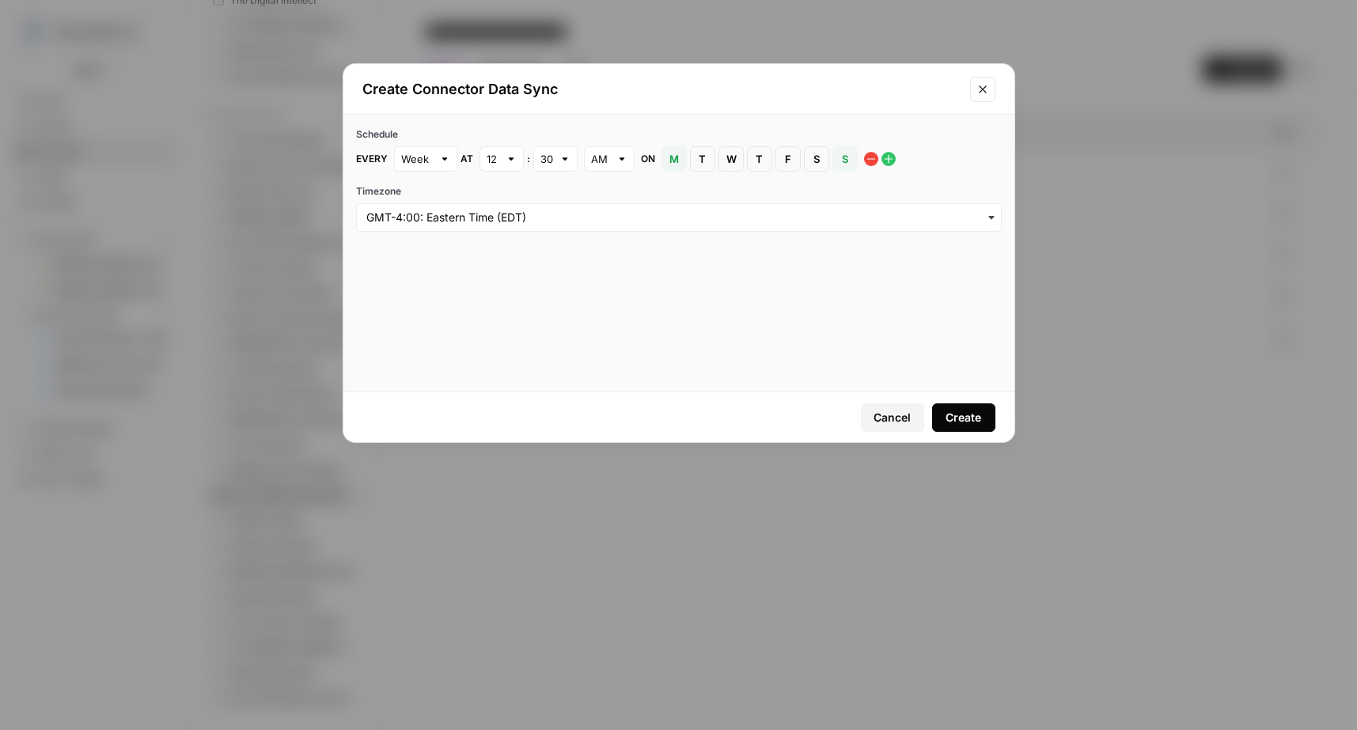
click at [948, 420] on div "Create" at bounding box center [963, 418] width 36 height 16
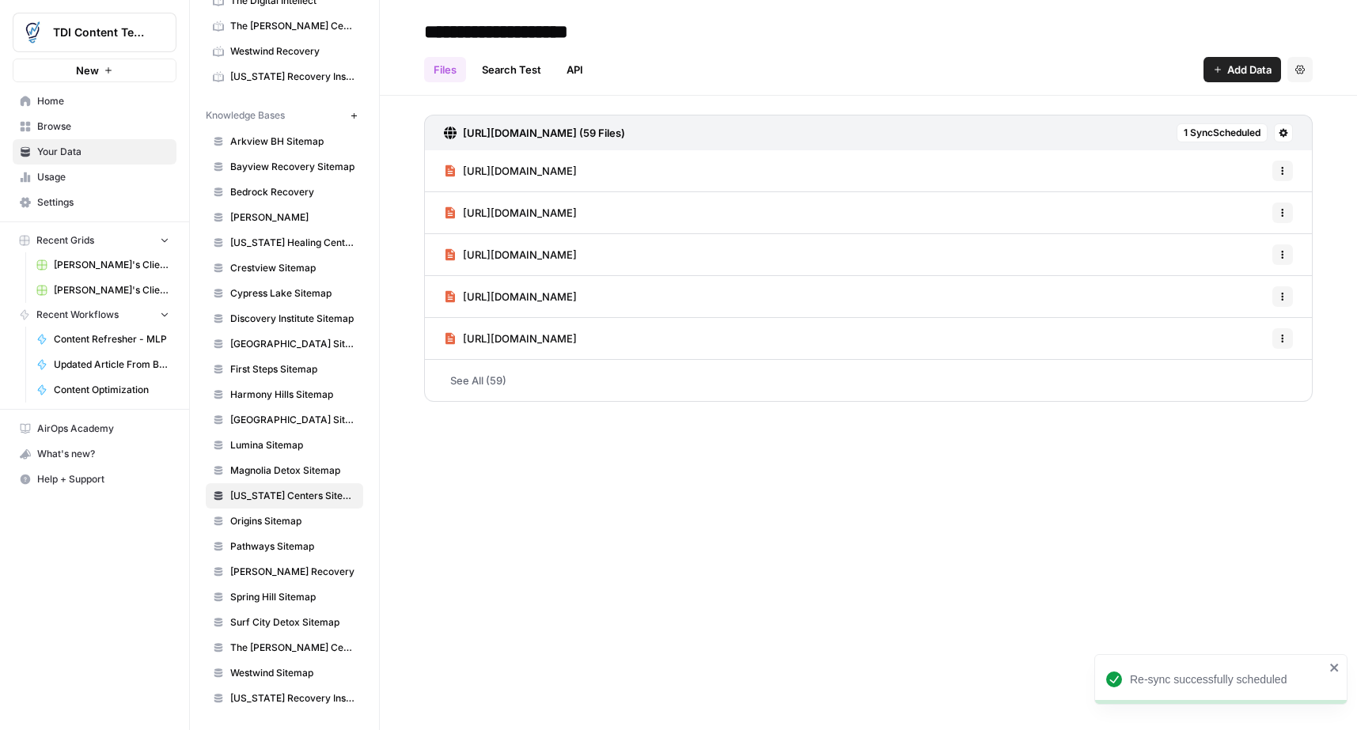
click at [286, 522] on span "Origins Sitemap" at bounding box center [293, 521] width 126 height 14
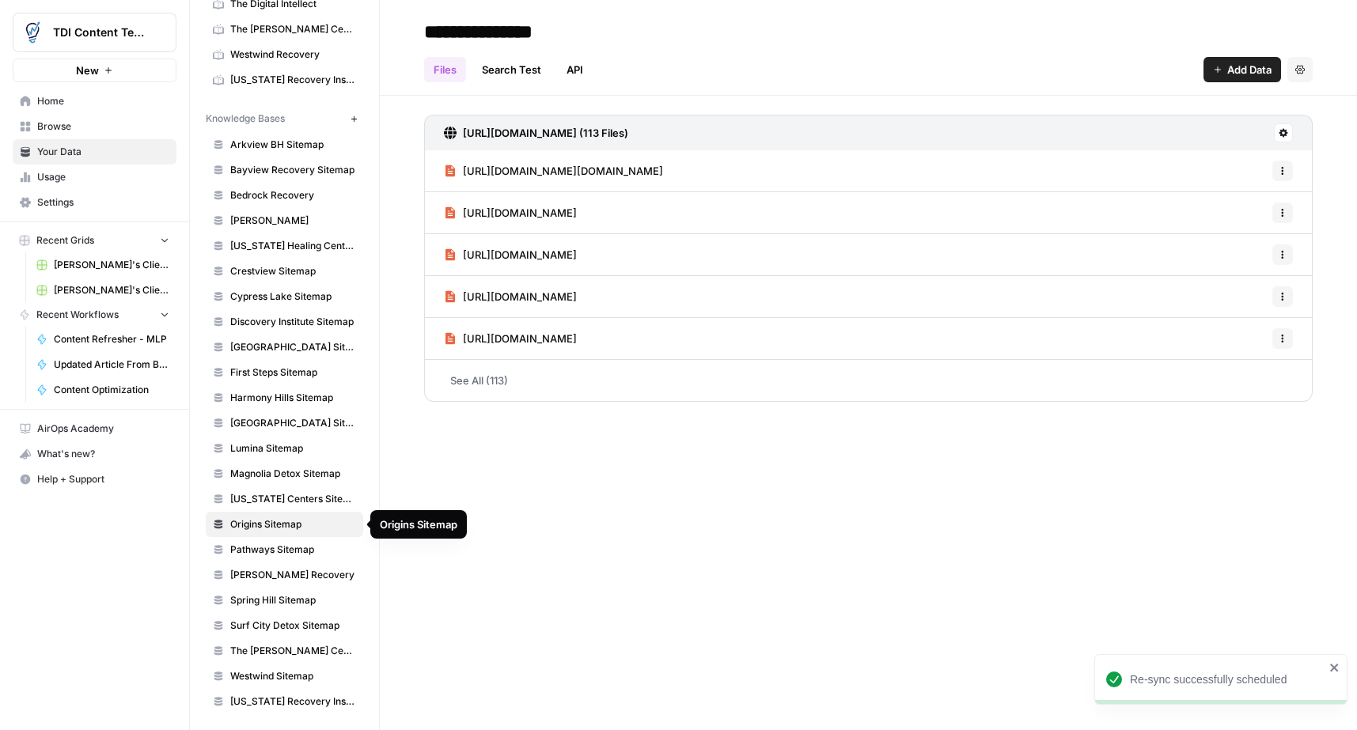
scroll to position [577, 0]
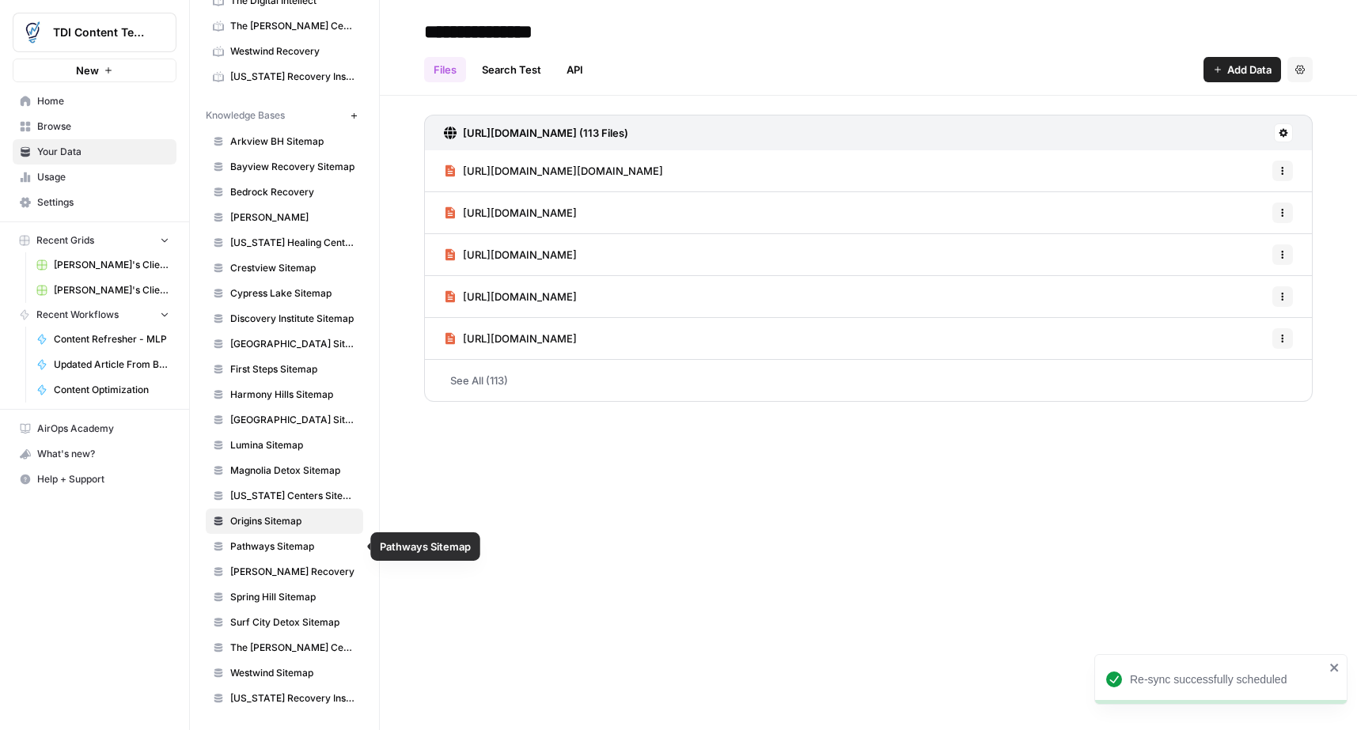
click at [274, 546] on span "Pathways Sitemap" at bounding box center [293, 546] width 126 height 14
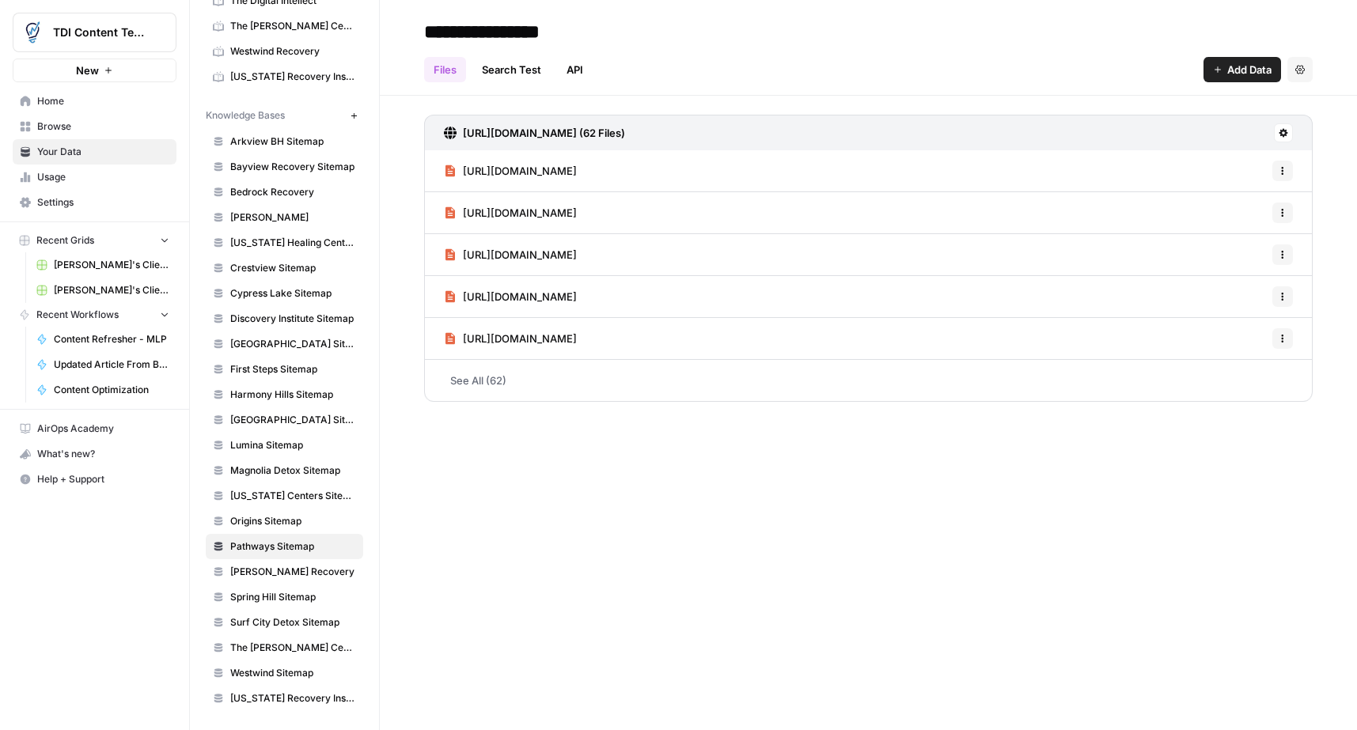
click at [1278, 135] on icon at bounding box center [1282, 132] width 9 height 9
click at [1243, 189] on span "Schedule Data Sync" at bounding box center [1222, 189] width 97 height 16
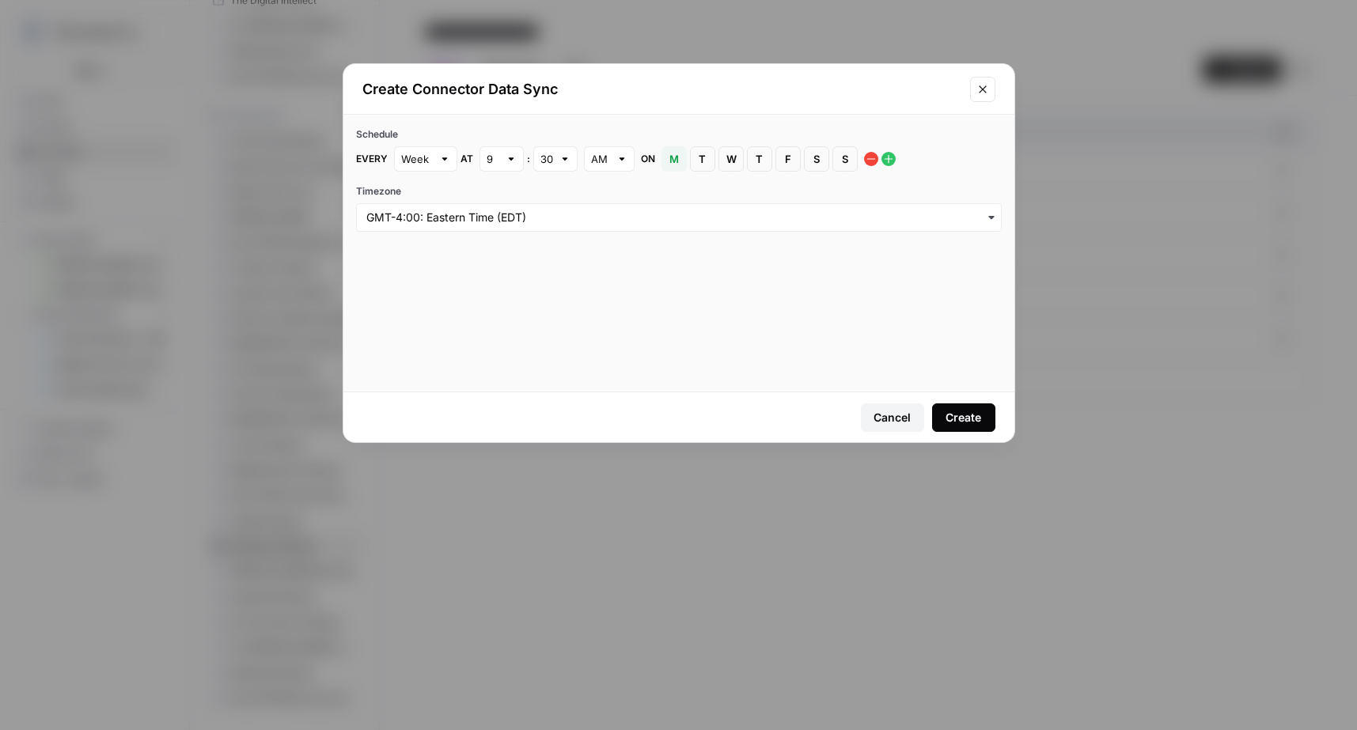
click at [840, 163] on span "S" at bounding box center [844, 159] width 9 height 16
click at [501, 164] on div "9" at bounding box center [501, 158] width 44 height 25
click at [503, 296] on button "6" at bounding box center [501, 307] width 30 height 22
type input "6"
click at [956, 411] on div "Create" at bounding box center [963, 418] width 36 height 16
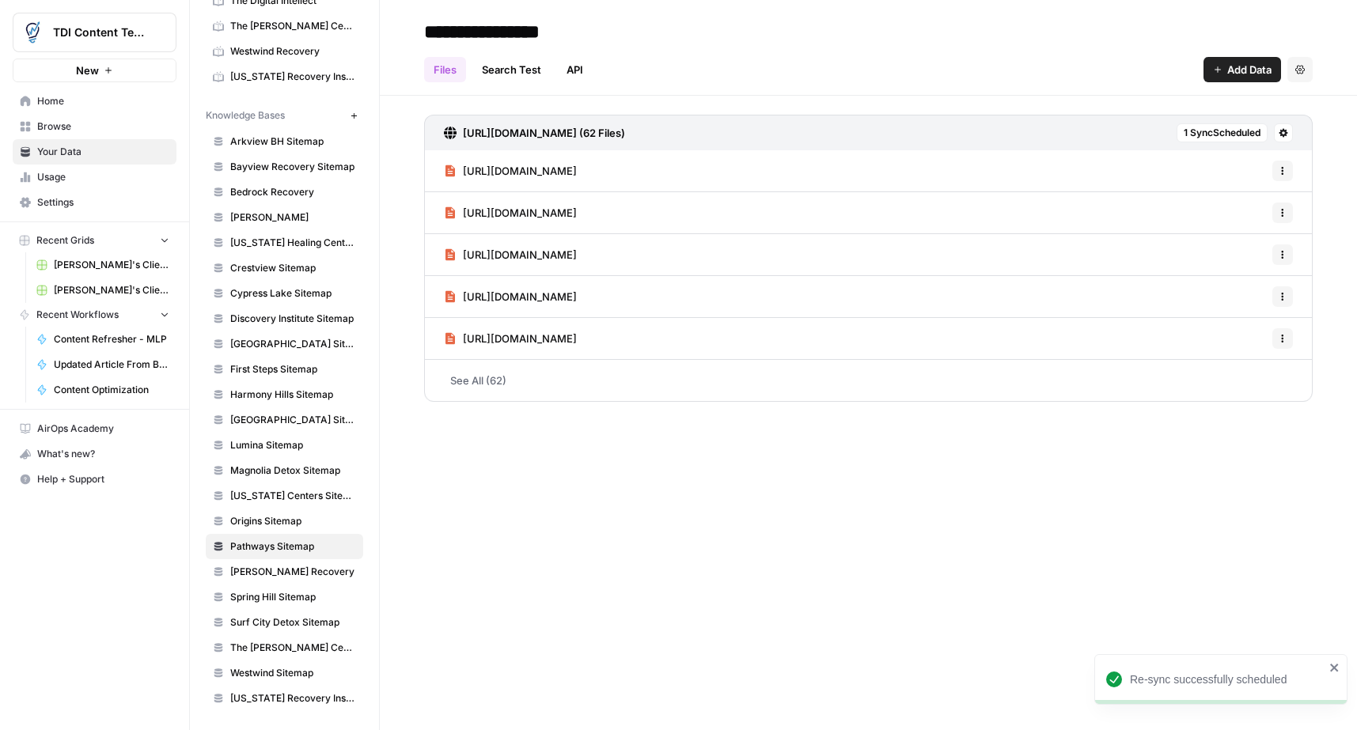
click at [294, 574] on span "[PERSON_NAME] Recovery" at bounding box center [293, 572] width 126 height 14
click at [1281, 132] on icon at bounding box center [1282, 132] width 9 height 9
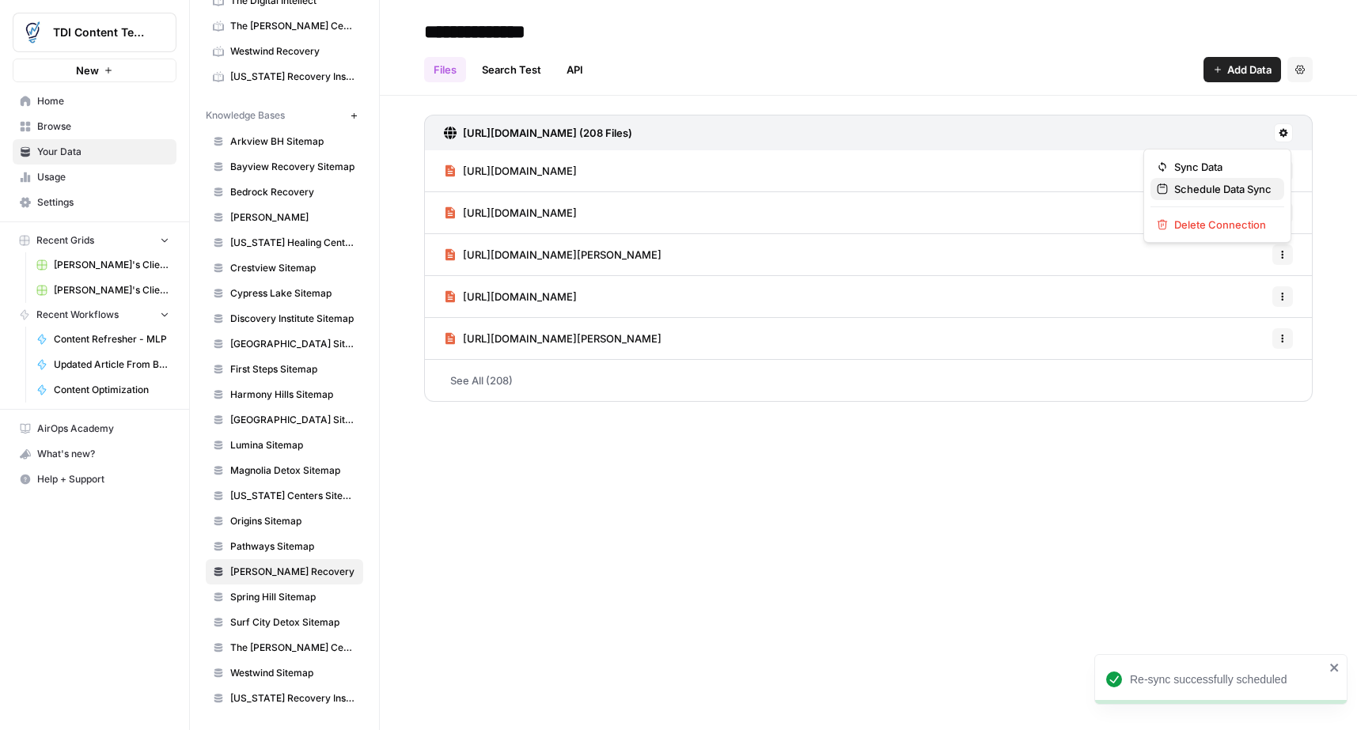
click at [1243, 187] on span "Schedule Data Sync" at bounding box center [1222, 189] width 97 height 16
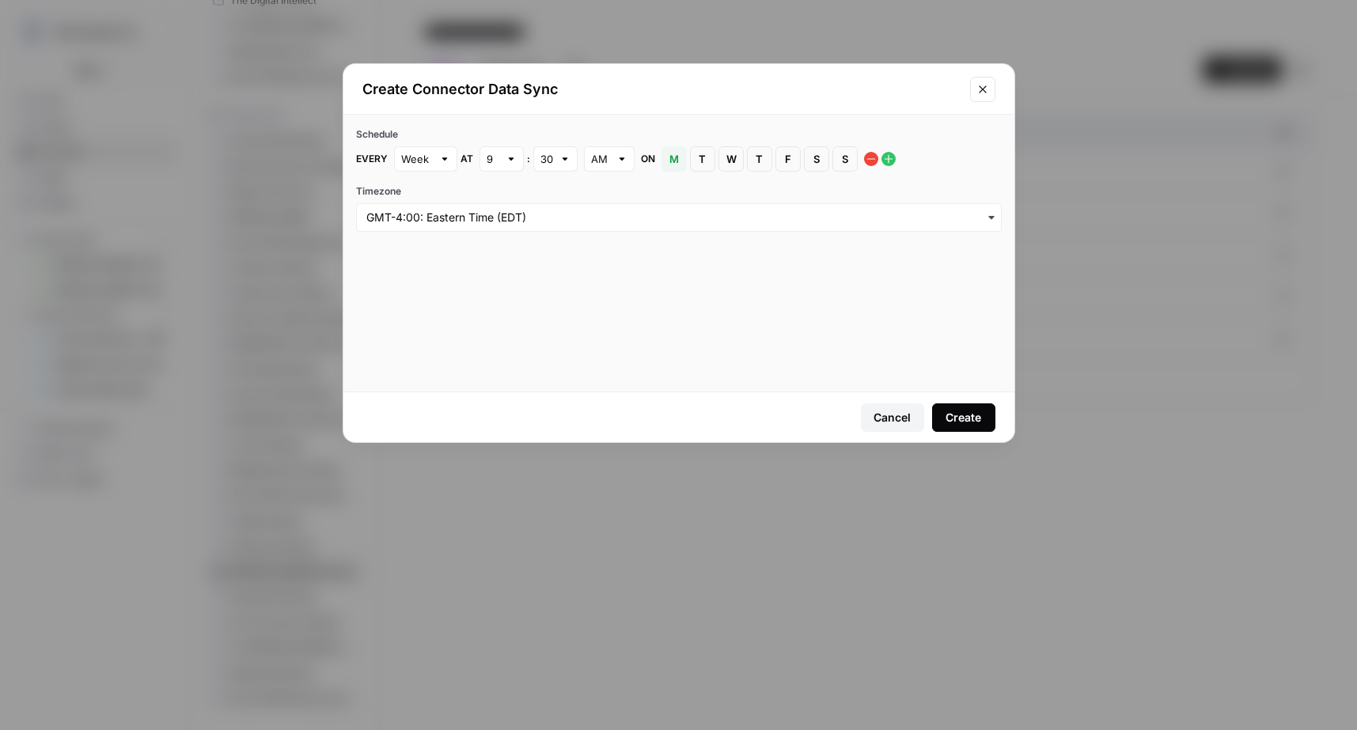
click at [507, 161] on div at bounding box center [510, 159] width 11 height 16
click at [502, 327] on div "7" at bounding box center [500, 329] width 17 height 16
type input "7"
click at [842, 164] on span "S" at bounding box center [844, 159] width 9 height 16
click at [944, 416] on button "Create" at bounding box center [963, 417] width 63 height 28
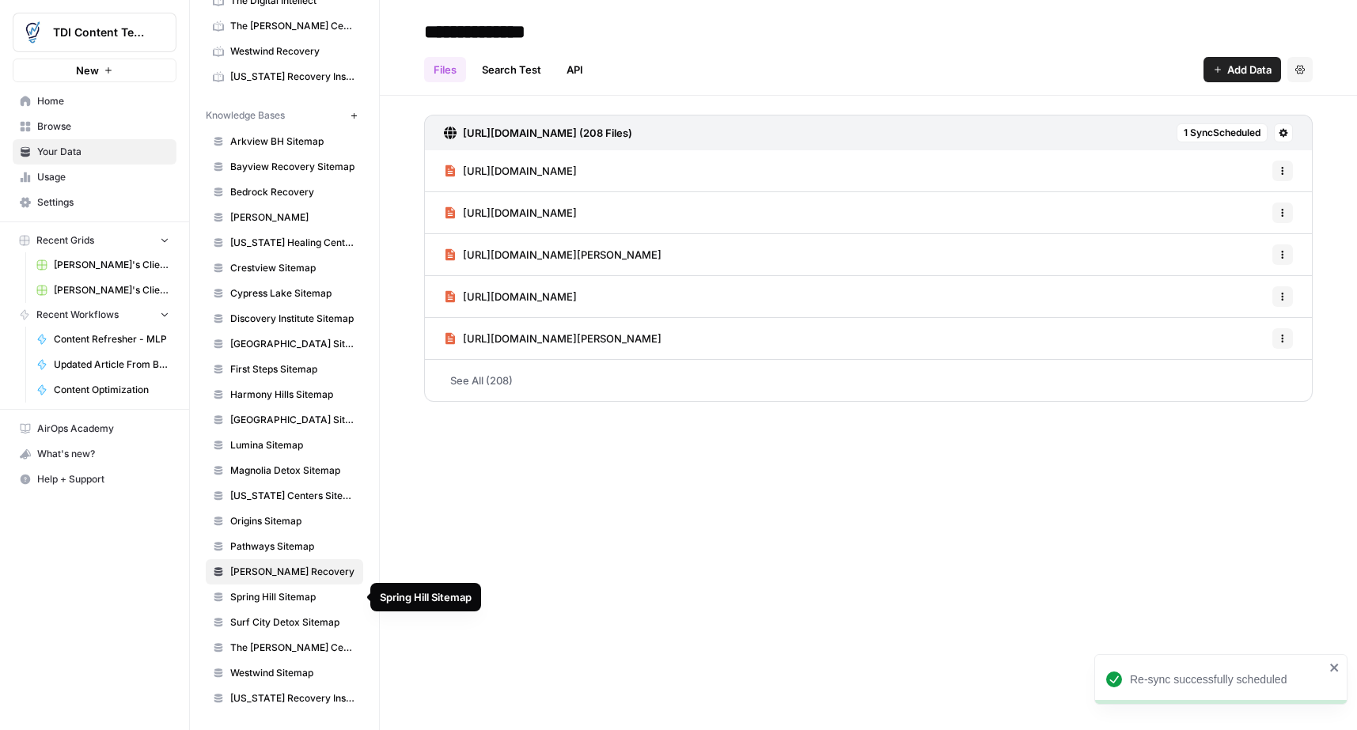
click at [298, 600] on span "Spring Hill Sitemap" at bounding box center [293, 597] width 126 height 14
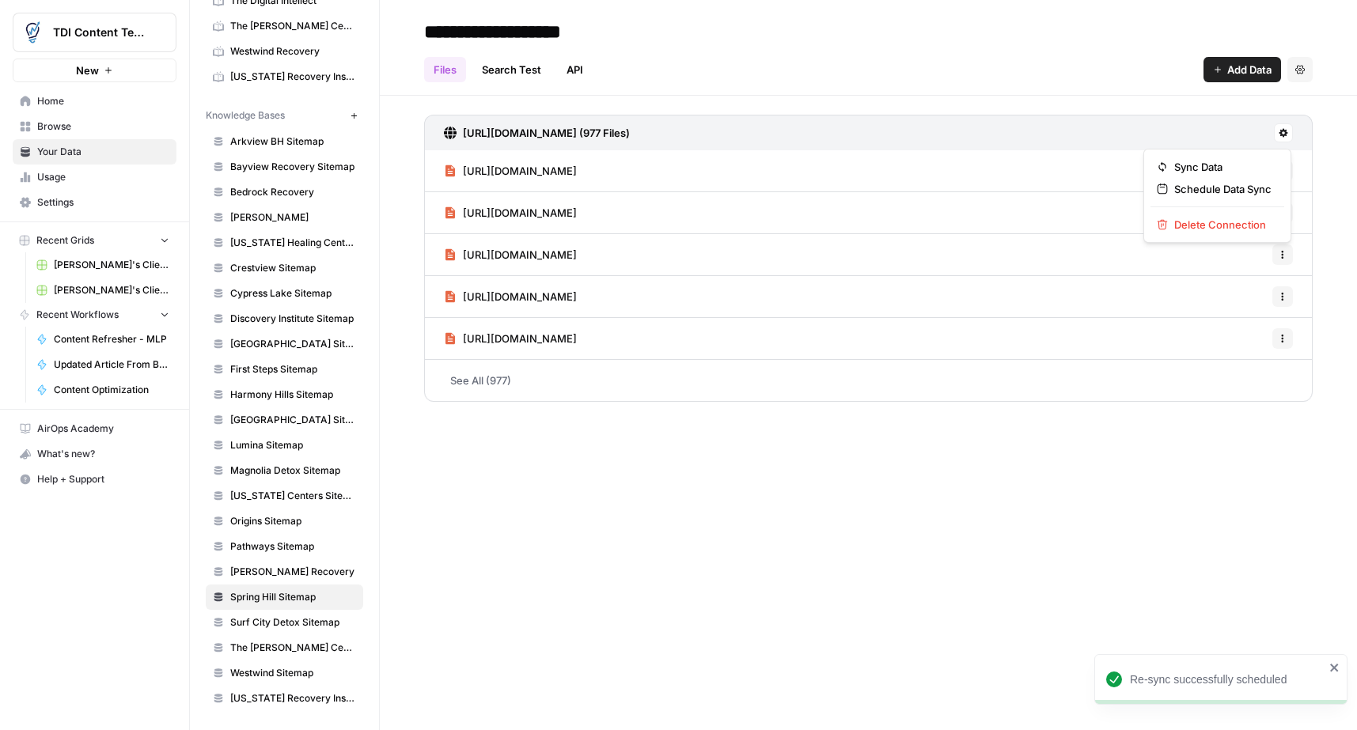
click at [1283, 131] on icon at bounding box center [1282, 132] width 9 height 9
click at [1237, 183] on span "Schedule Data Sync" at bounding box center [1222, 189] width 97 height 16
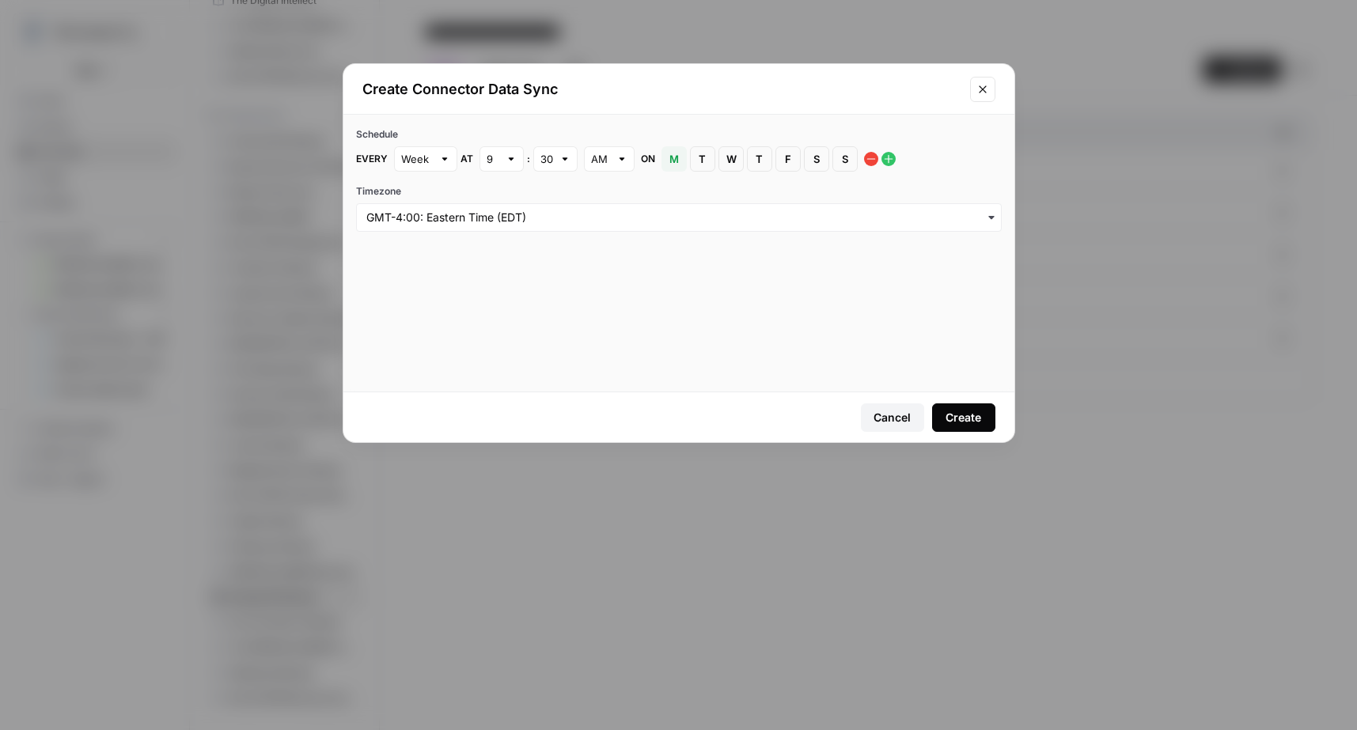
click at [845, 156] on span "S" at bounding box center [844, 159] width 9 height 16
click at [507, 168] on div "9" at bounding box center [501, 158] width 44 height 25
click at [505, 346] on div "8" at bounding box center [500, 351] width 17 height 16
type input "8"
click at [986, 425] on button "Create" at bounding box center [963, 417] width 63 height 28
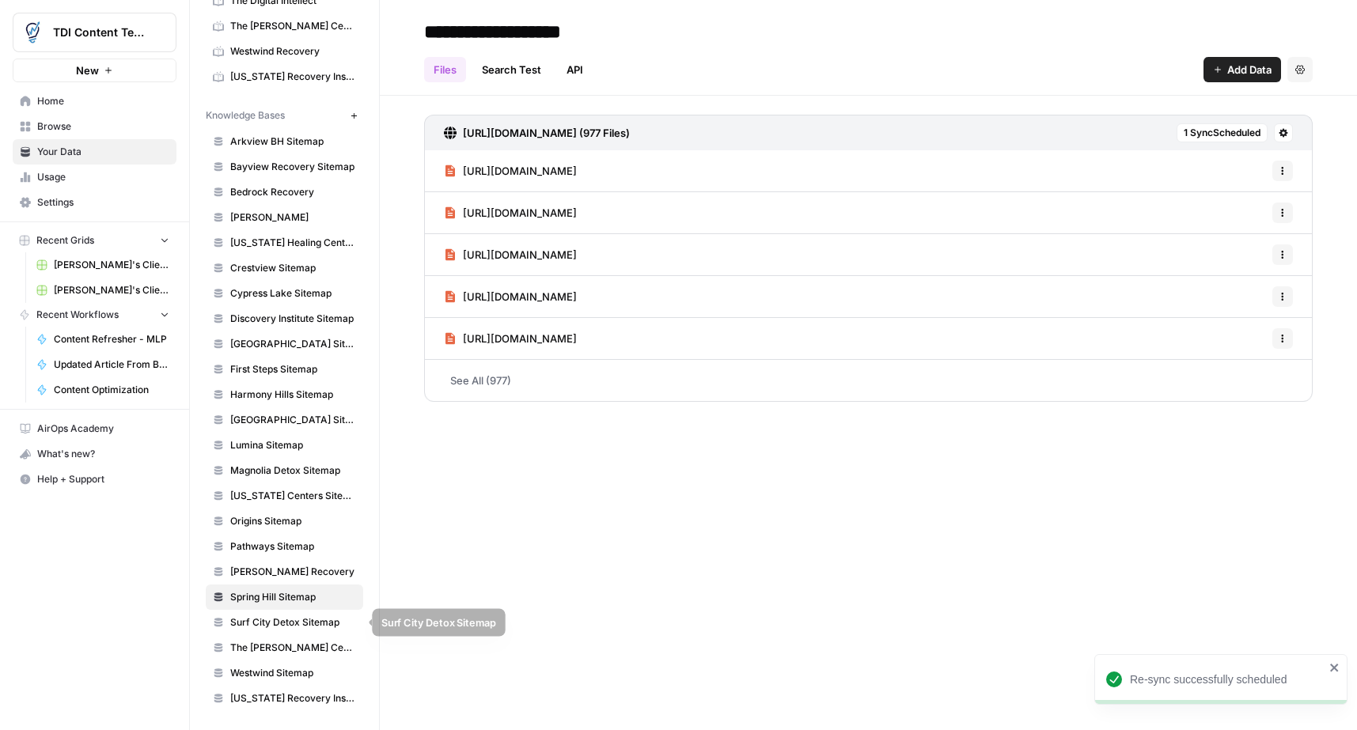
click at [300, 621] on span "Surf City Detox Sitemap" at bounding box center [293, 622] width 126 height 14
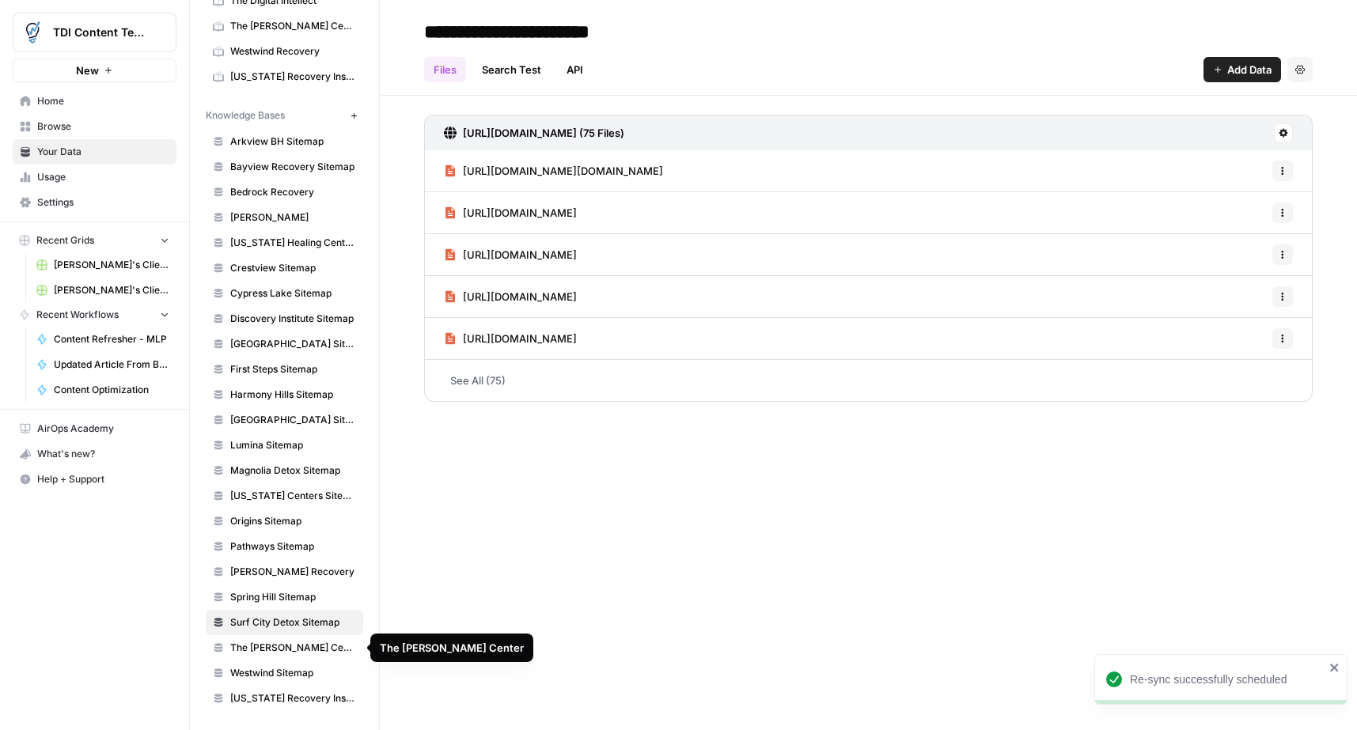
click at [250, 642] on span "The [PERSON_NAME] Center" at bounding box center [293, 648] width 126 height 14
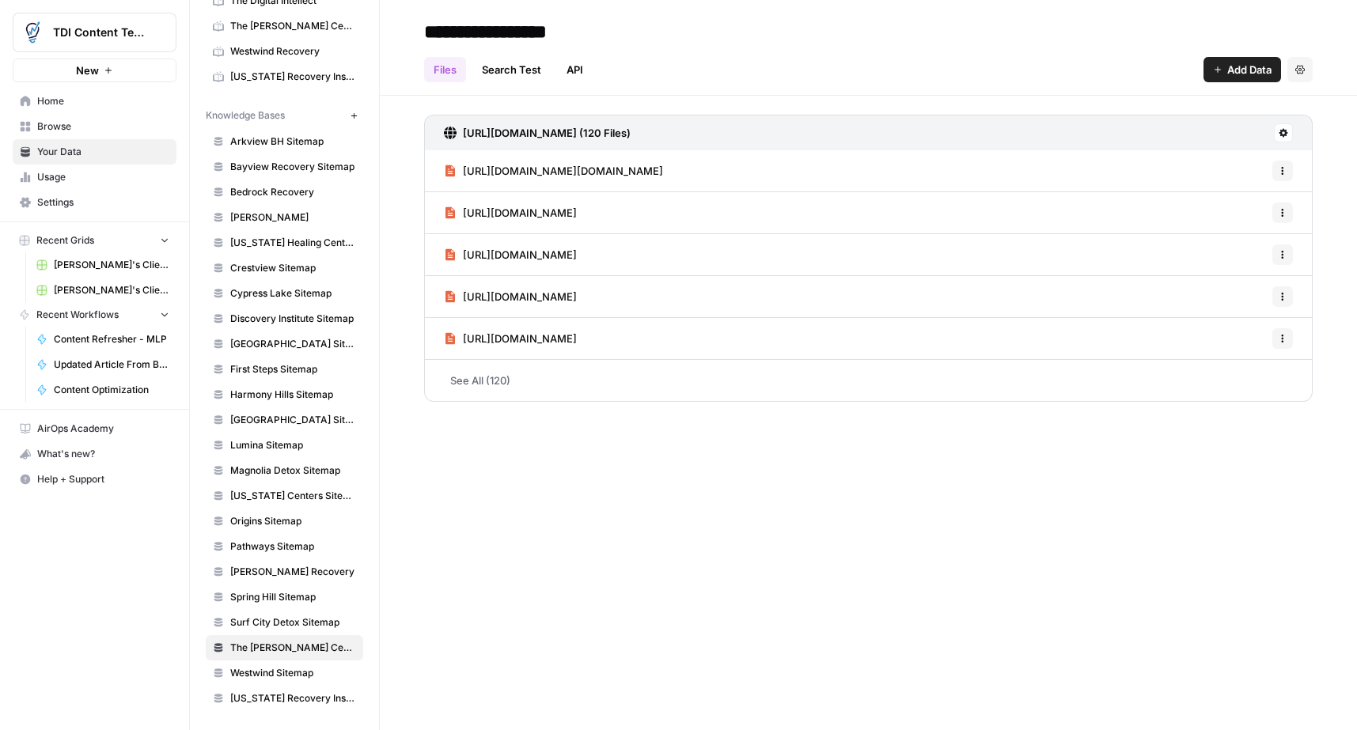
click at [1289, 131] on button at bounding box center [1283, 132] width 19 height 19
click at [1239, 192] on span "Schedule Data Sync" at bounding box center [1222, 189] width 97 height 16
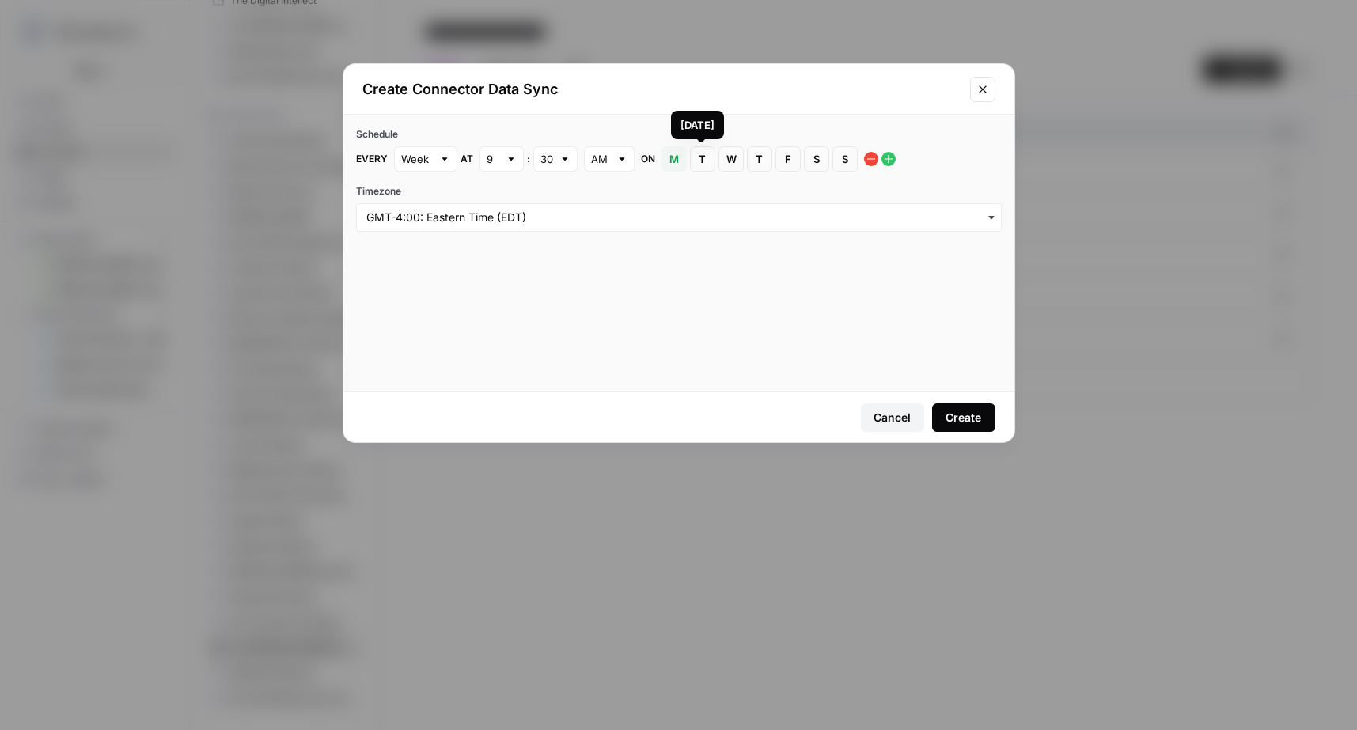
click at [702, 156] on span "T" at bounding box center [702, 159] width 9 height 16
click at [503, 164] on div "9" at bounding box center [501, 158] width 44 height 25
drag, startPoint x: 502, startPoint y: 198, endPoint x: 513, endPoint y: 199, distance: 10.4
click at [502, 198] on div "1" at bounding box center [500, 196] width 17 height 16
type input "1"
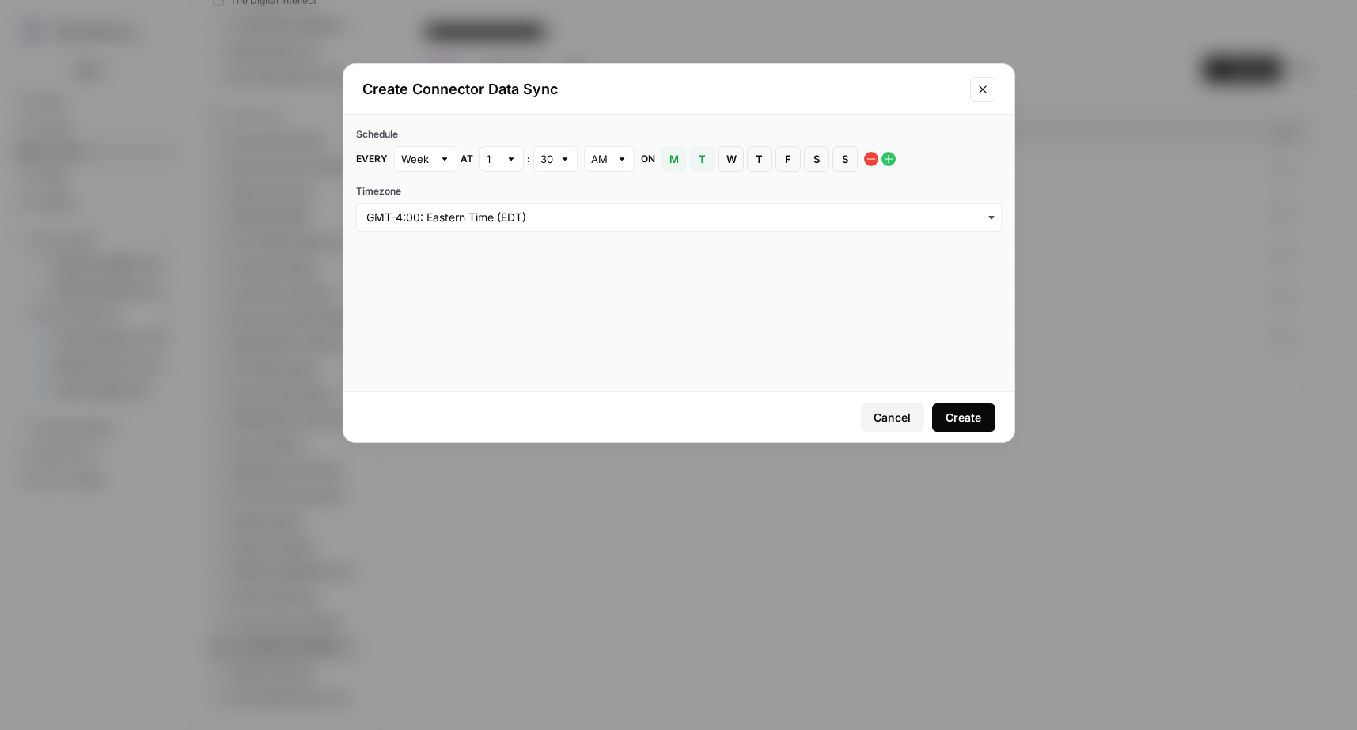
click at [963, 417] on div "Create" at bounding box center [963, 418] width 36 height 16
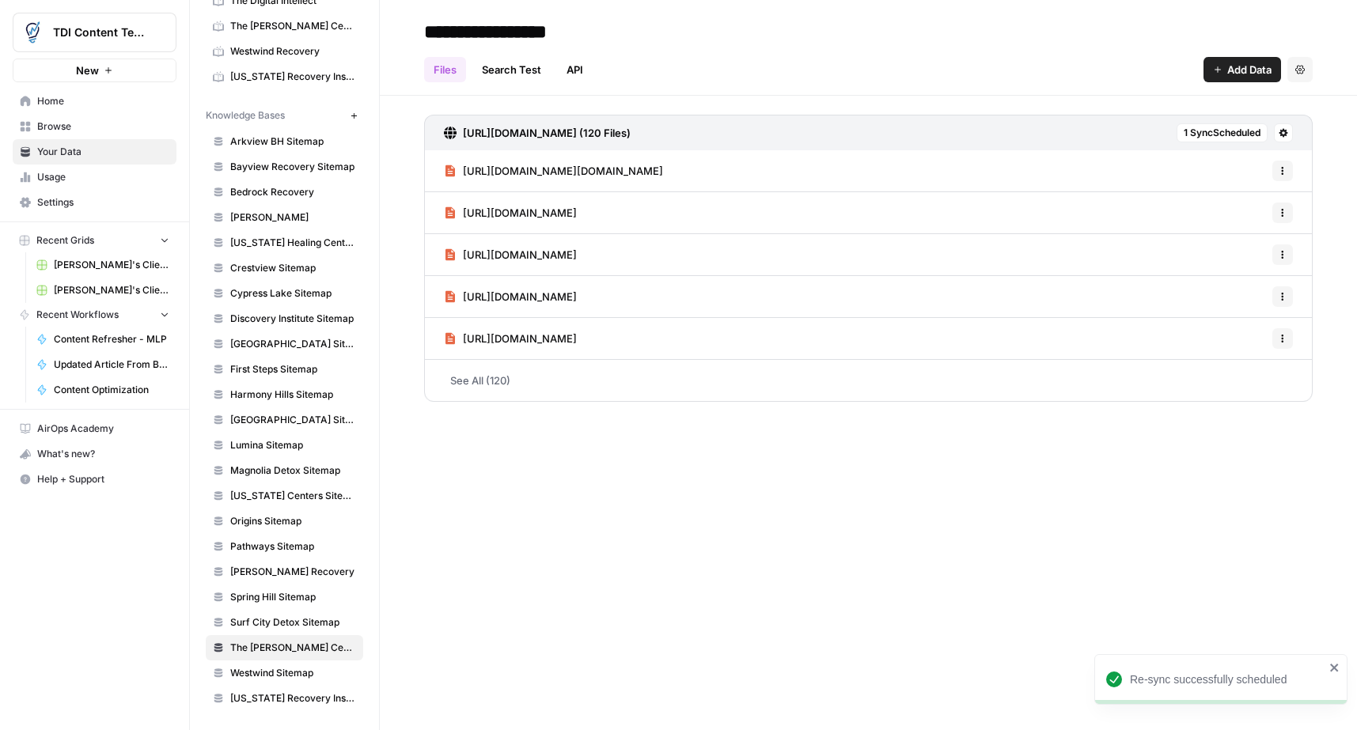
click at [1242, 142] on button "1 Sync Scheduled" at bounding box center [1221, 132] width 91 height 19
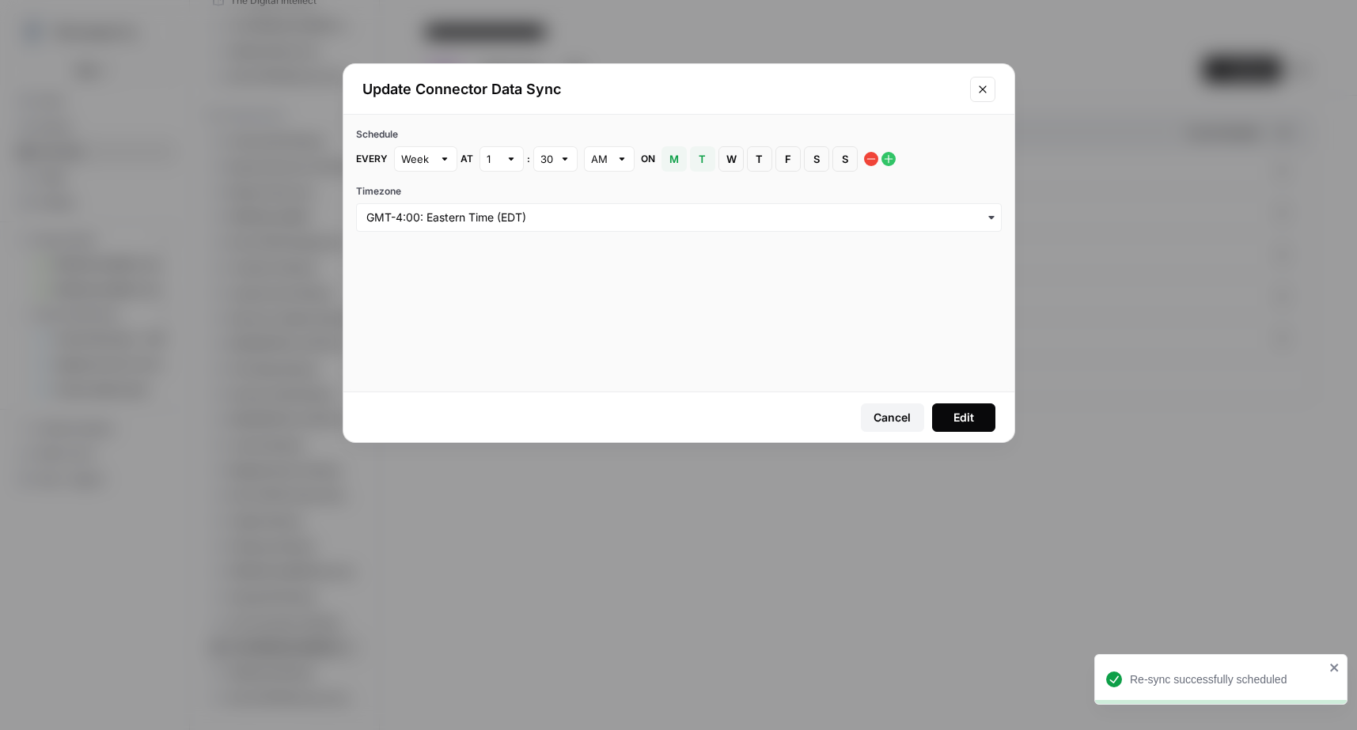
click at [671, 164] on span "M" at bounding box center [673, 159] width 9 height 16
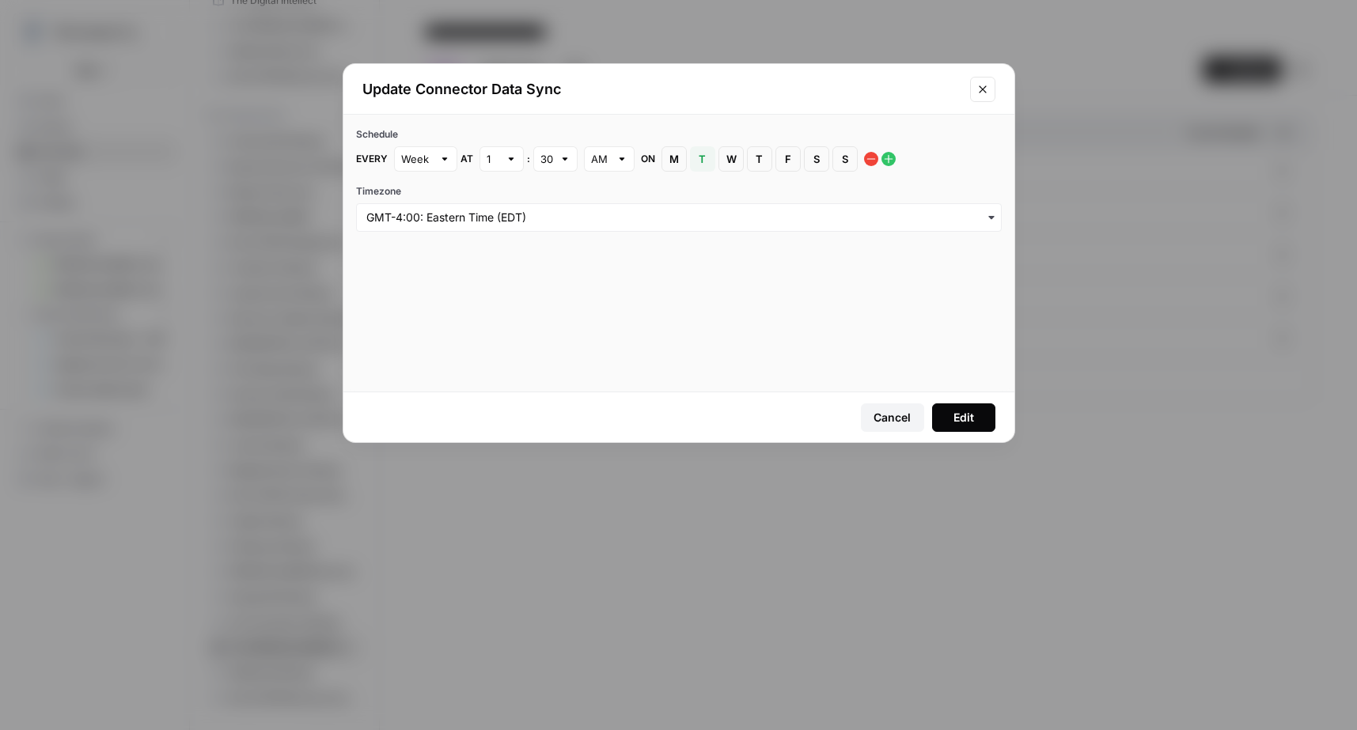
click at [959, 419] on div "Edit" at bounding box center [963, 418] width 21 height 16
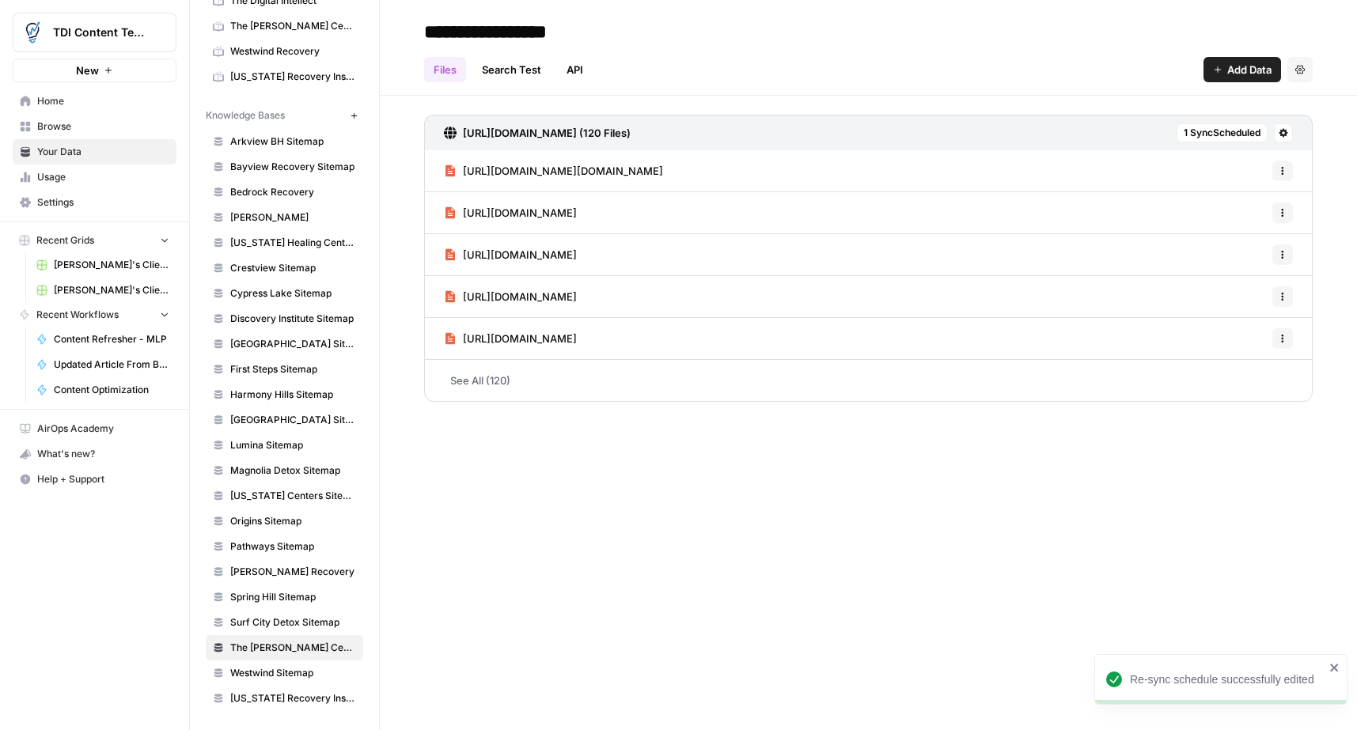
click at [1217, 131] on span "1 Sync Scheduled" at bounding box center [1221, 133] width 77 height 14
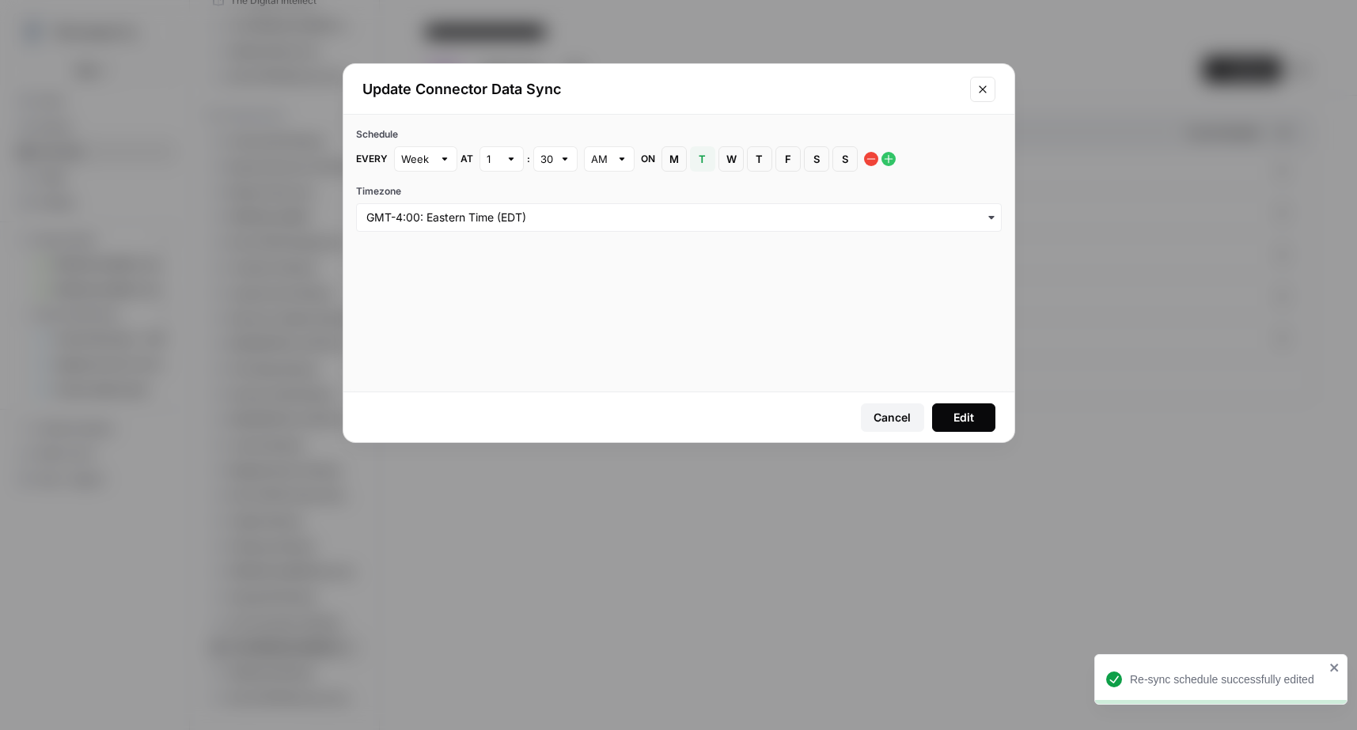
click at [982, 91] on icon "Close modal" at bounding box center [982, 89] width 13 height 13
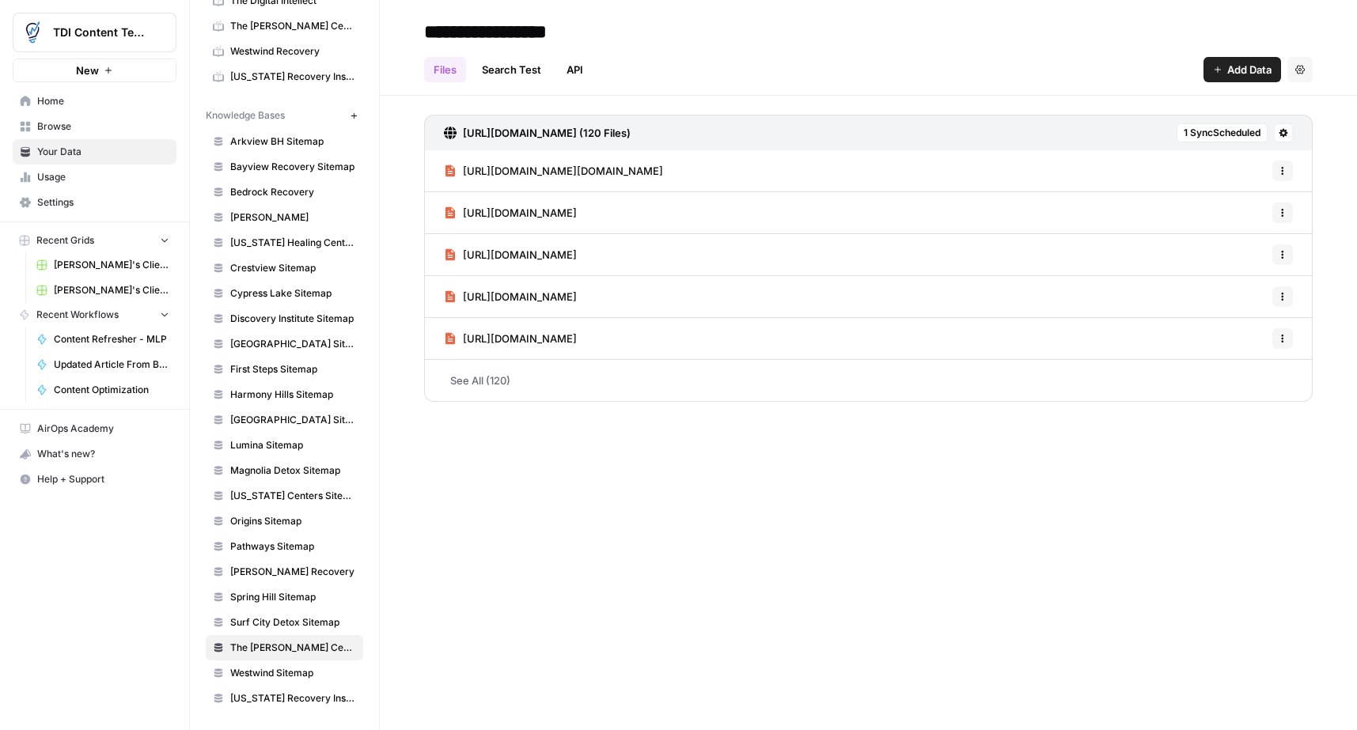
click at [282, 673] on span "Westwind Sitemap" at bounding box center [293, 673] width 126 height 14
click at [1285, 135] on icon at bounding box center [1283, 133] width 9 height 9
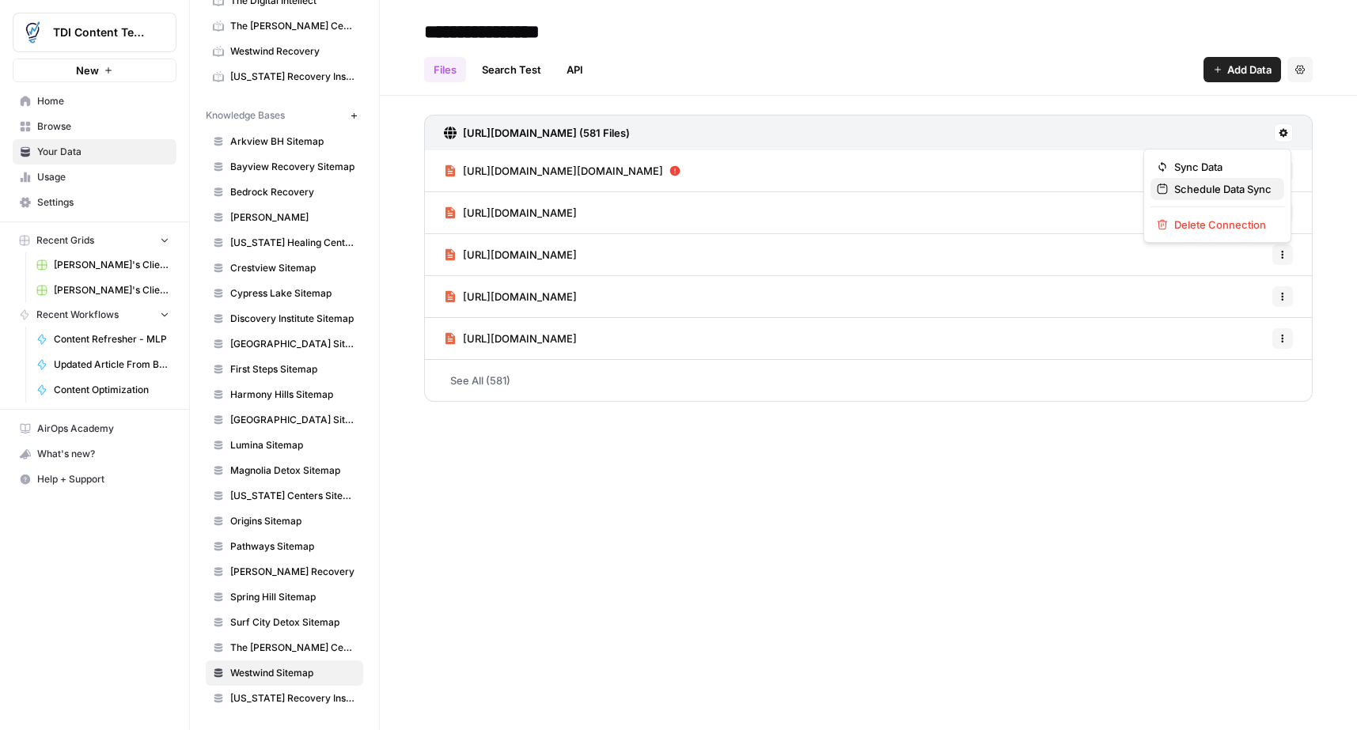
click at [1222, 198] on button "Schedule Data Sync" at bounding box center [1217, 189] width 134 height 22
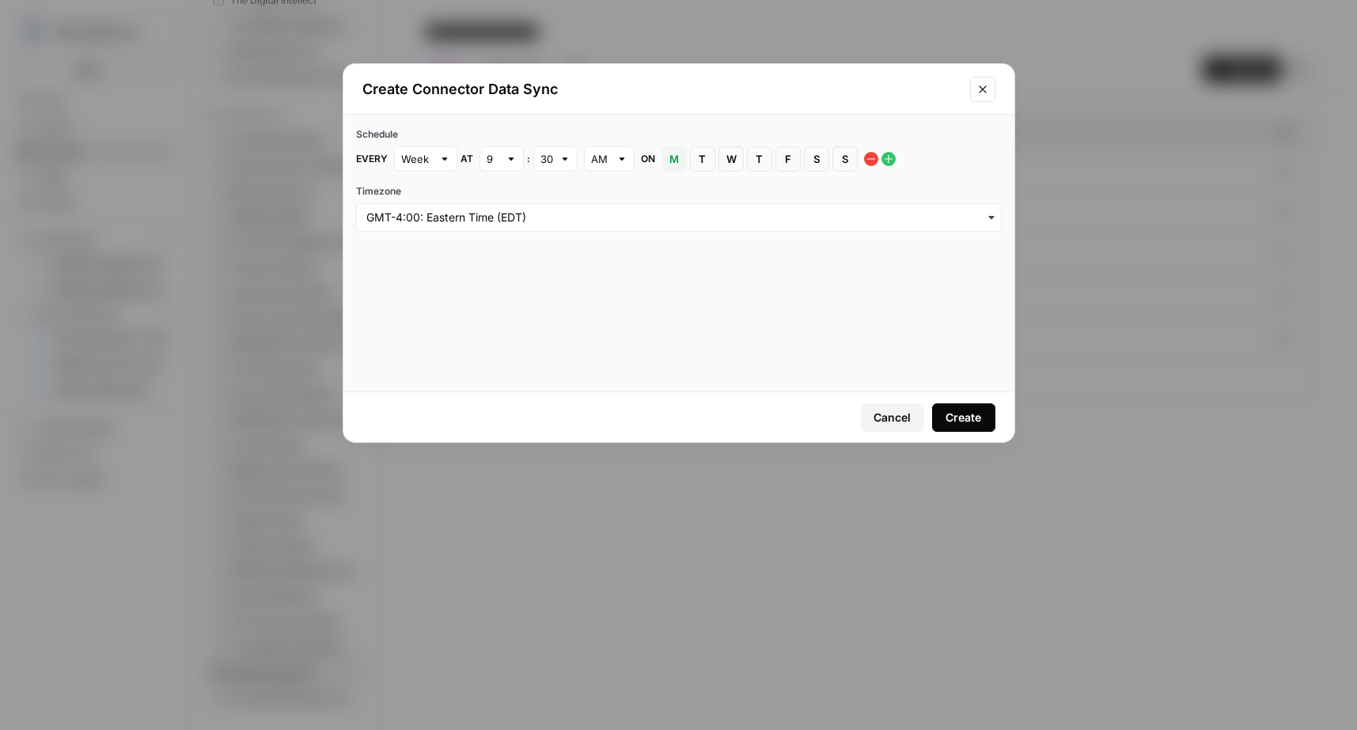
click at [729, 166] on span "W" at bounding box center [730, 159] width 9 height 16
click at [509, 163] on div at bounding box center [510, 159] width 11 height 16
click at [509, 205] on button "1" at bounding box center [501, 196] width 30 height 22
type input "1"
click at [952, 421] on div "Create" at bounding box center [963, 418] width 36 height 16
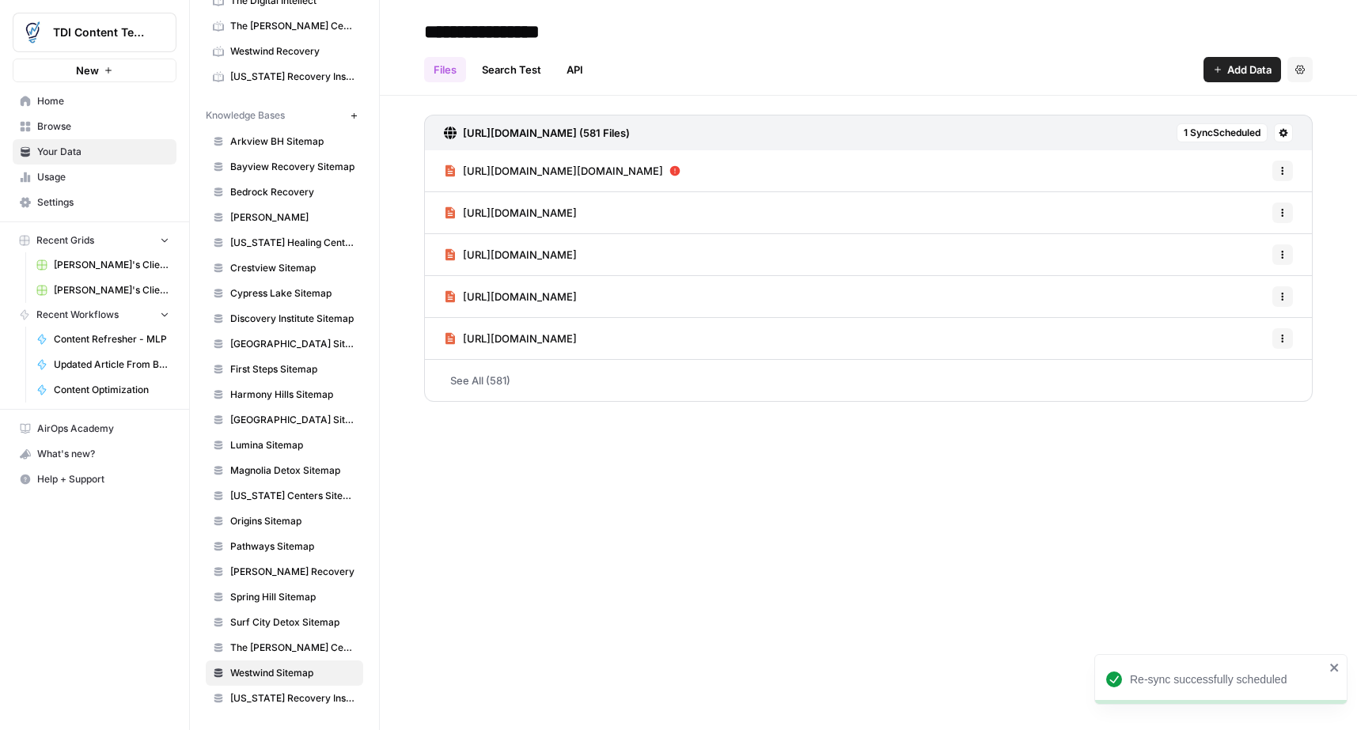
click at [285, 701] on span "[US_STATE] Recovery Institute" at bounding box center [293, 698] width 126 height 14
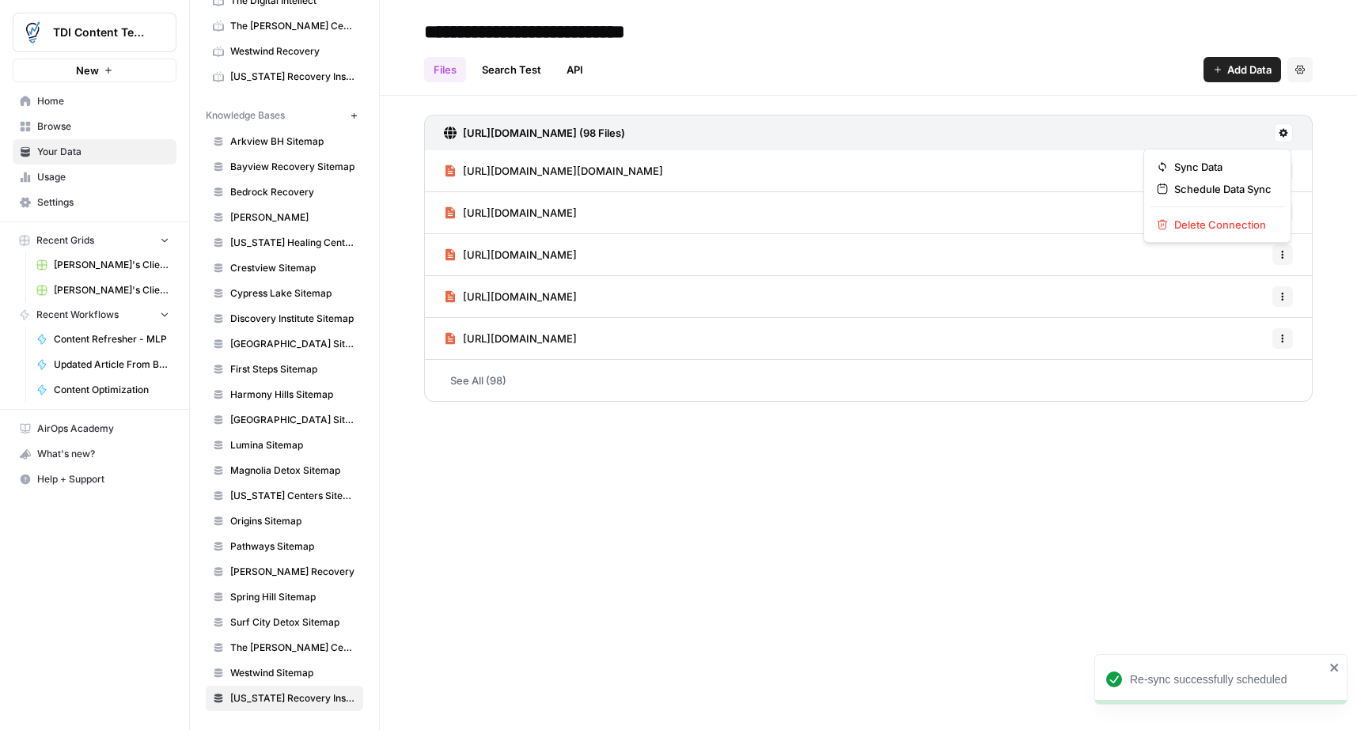
click at [1280, 129] on icon at bounding box center [1282, 132] width 9 height 9
click at [1230, 182] on span "Schedule Data Sync" at bounding box center [1222, 189] width 97 height 16
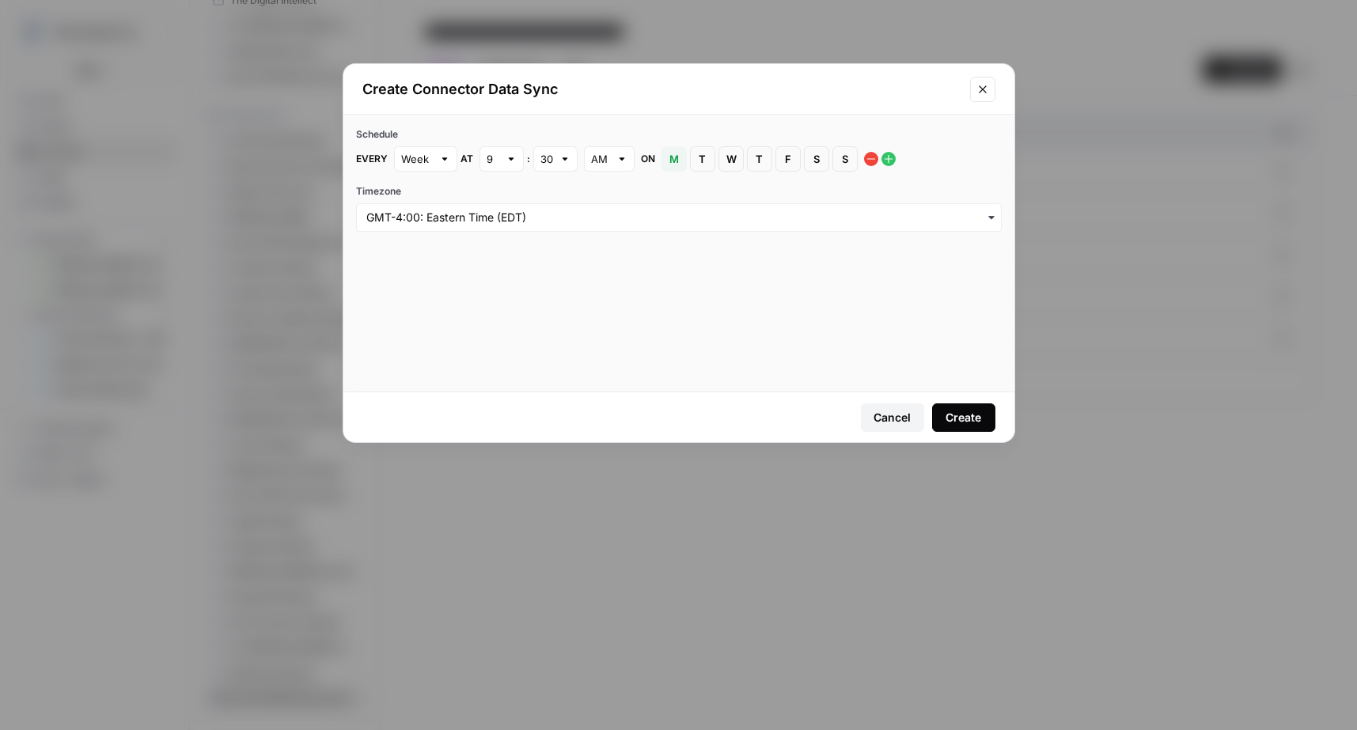
click at [505, 160] on div at bounding box center [510, 159] width 11 height 16
click at [497, 221] on span "2" at bounding box center [497, 218] width 11 height 16
type input "2"
click at [710, 162] on button "T Tuesday" at bounding box center [702, 158] width 25 height 25
click at [955, 418] on div "Create" at bounding box center [963, 418] width 36 height 16
